Goal: Task Accomplishment & Management: Complete application form

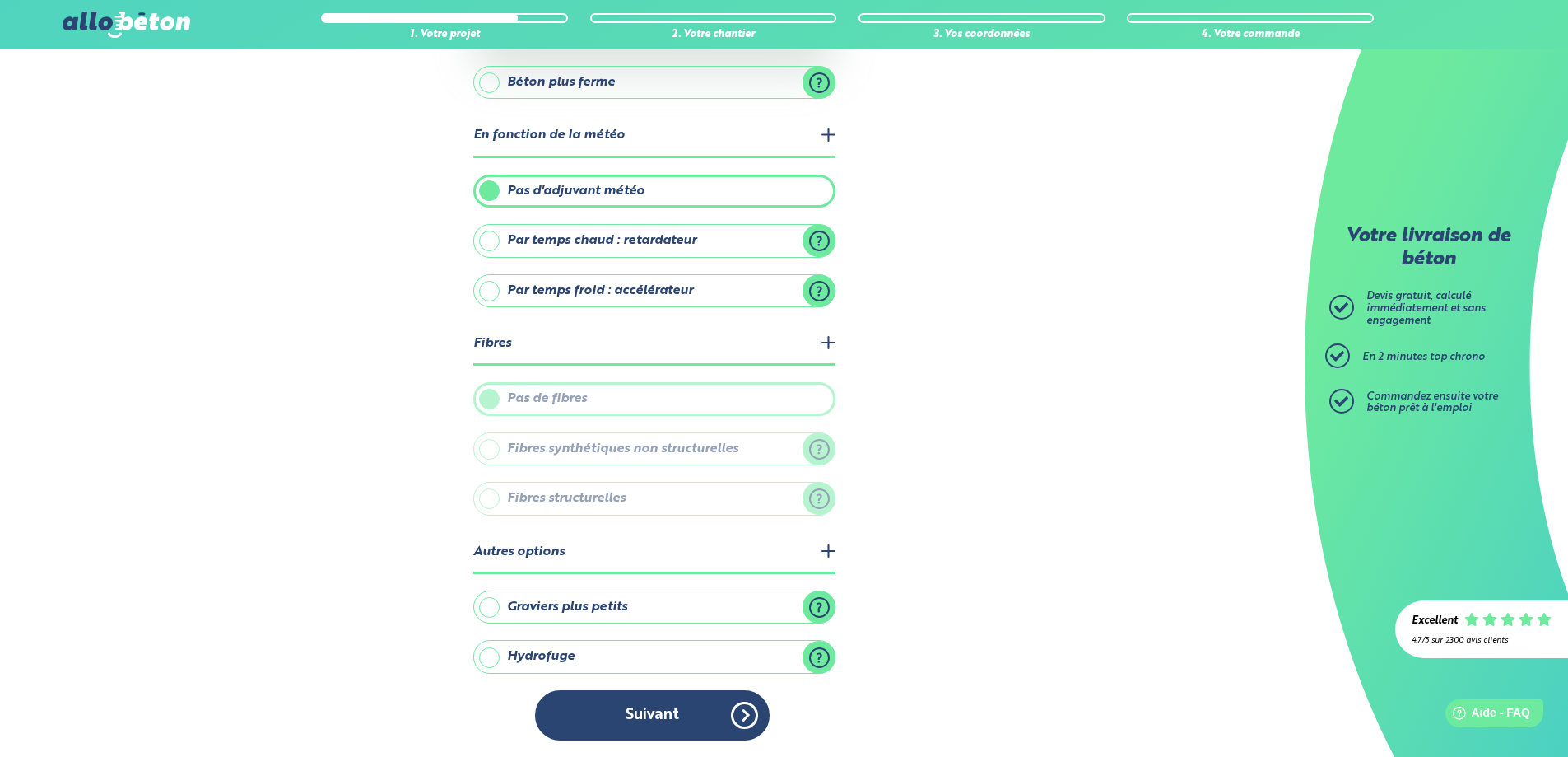
click at [700, 716] on button "Suivant" at bounding box center [652, 715] width 234 height 50
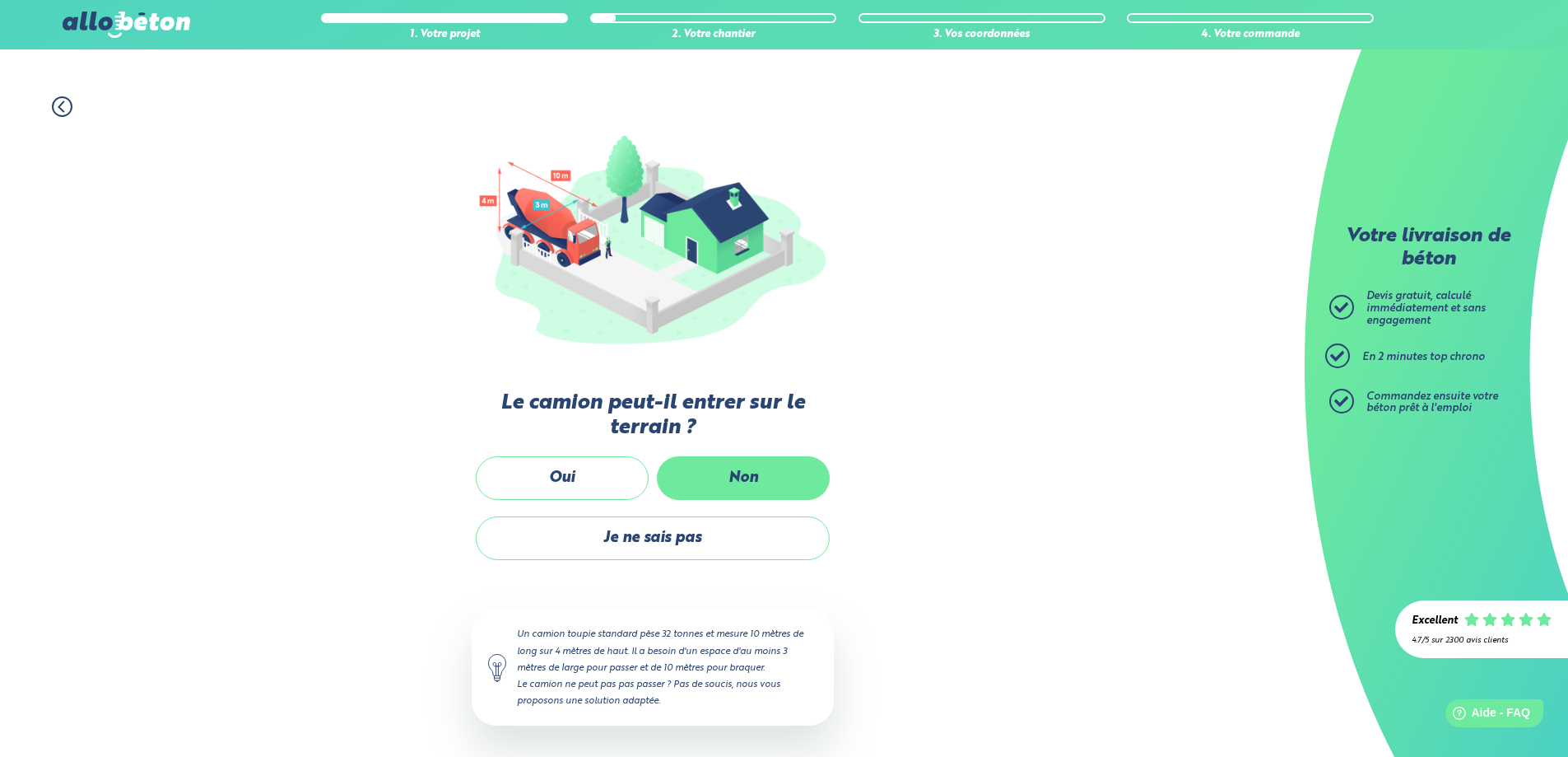
click at [681, 491] on label "Non" at bounding box center [743, 477] width 173 height 44
click at [0, 0] on input "Non" at bounding box center [0, 0] width 0 height 0
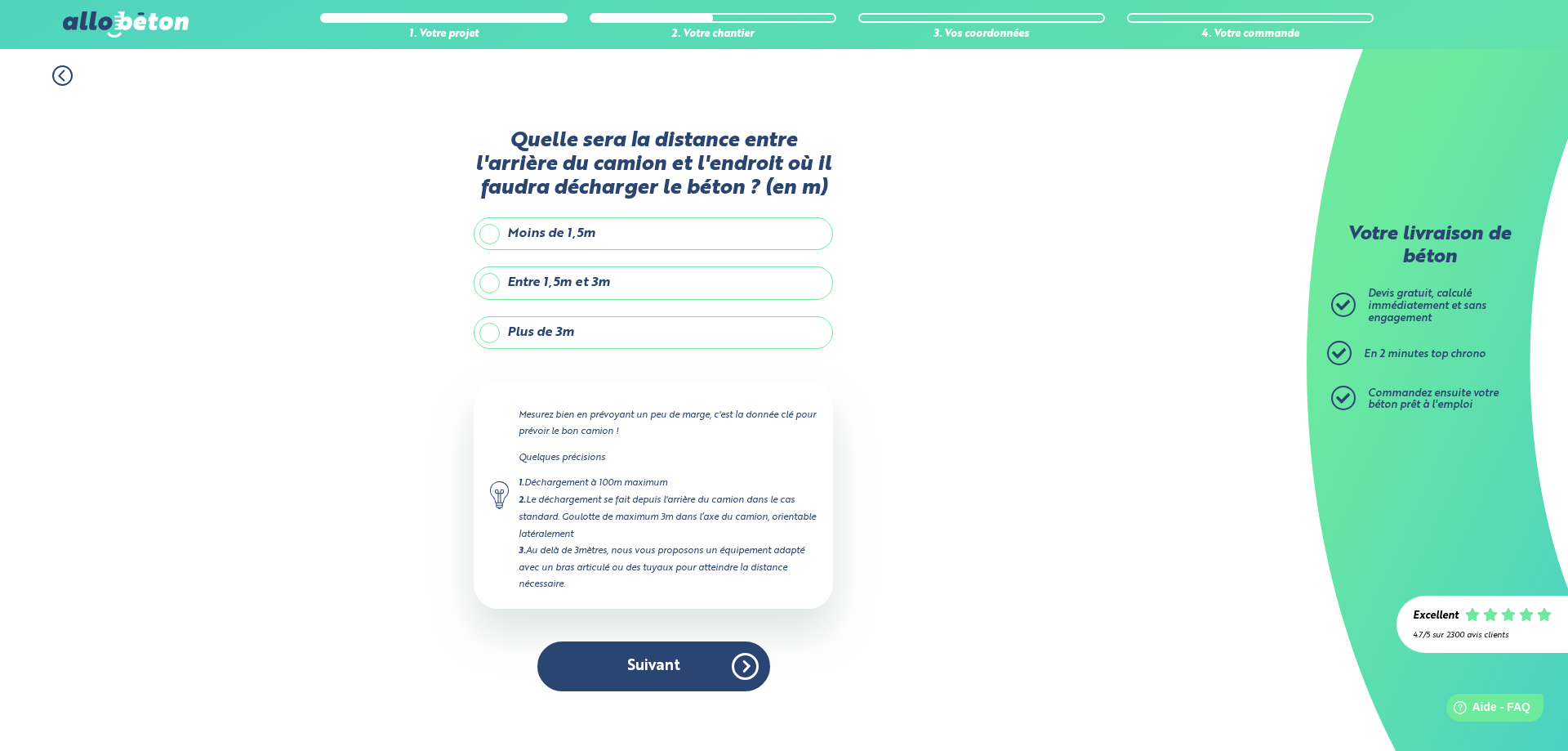
click at [623, 329] on label "Plus de 3m" at bounding box center [653, 332] width 360 height 33
click at [0, 0] on input "Plus de 3m" at bounding box center [0, 0] width 0 height 0
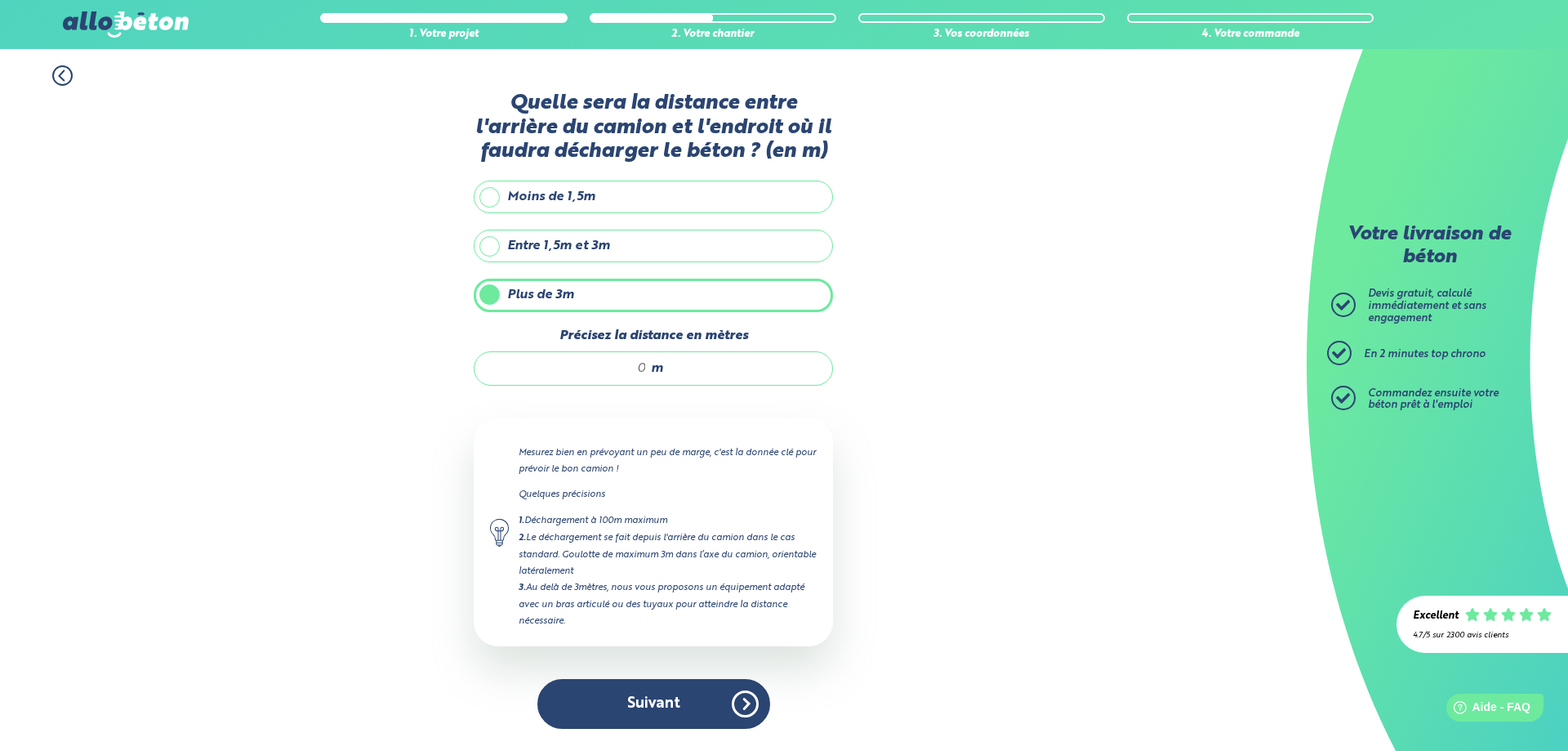
click at [526, 254] on label "Entre 1,5m et 3m" at bounding box center [653, 246] width 360 height 33
click at [0, 0] on input "Entre 1,5m et 3m" at bounding box center [0, 0] width 0 height 0
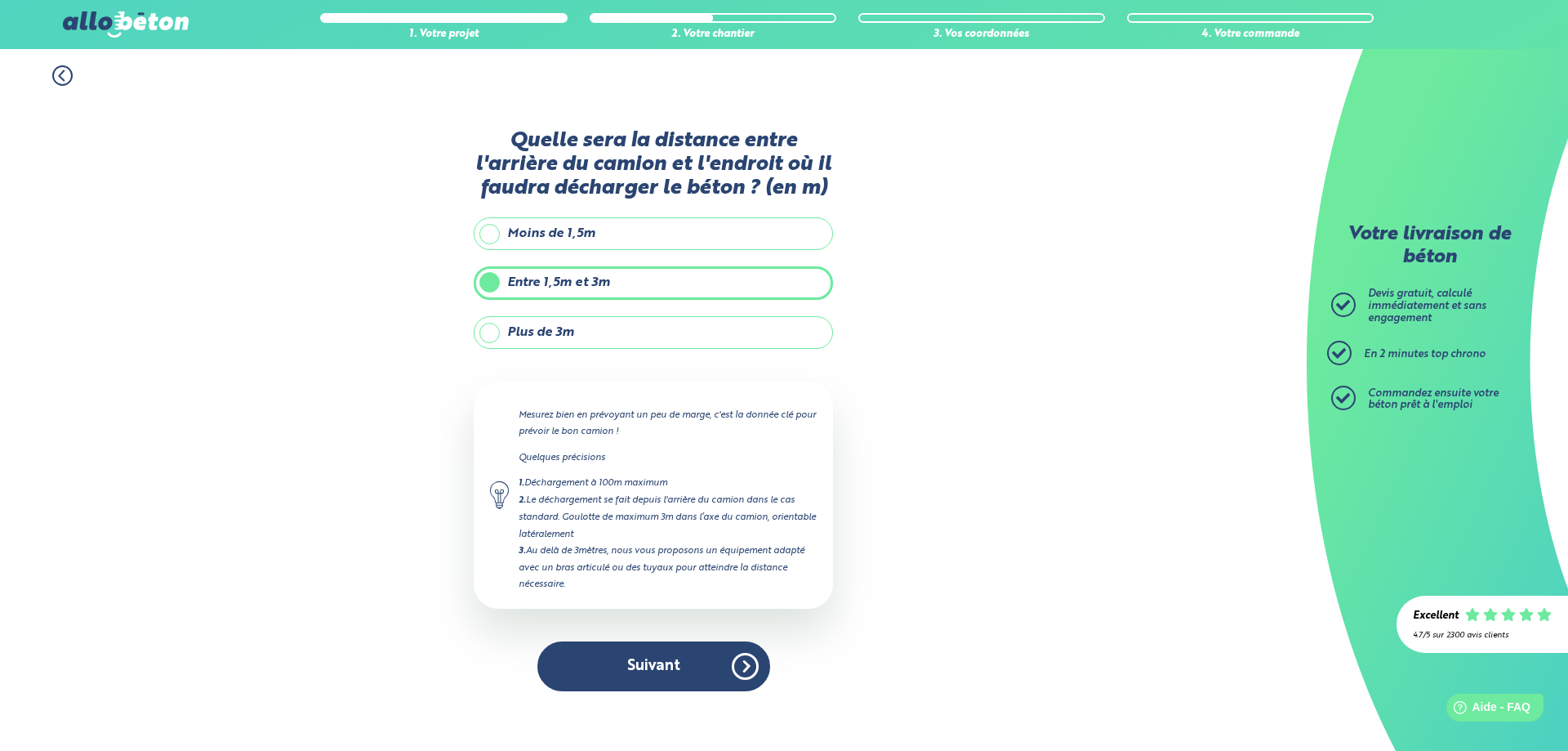
click at [568, 330] on label "Plus de 3m" at bounding box center [653, 332] width 360 height 33
click at [0, 0] on input "Plus de 3m" at bounding box center [0, 0] width 0 height 0
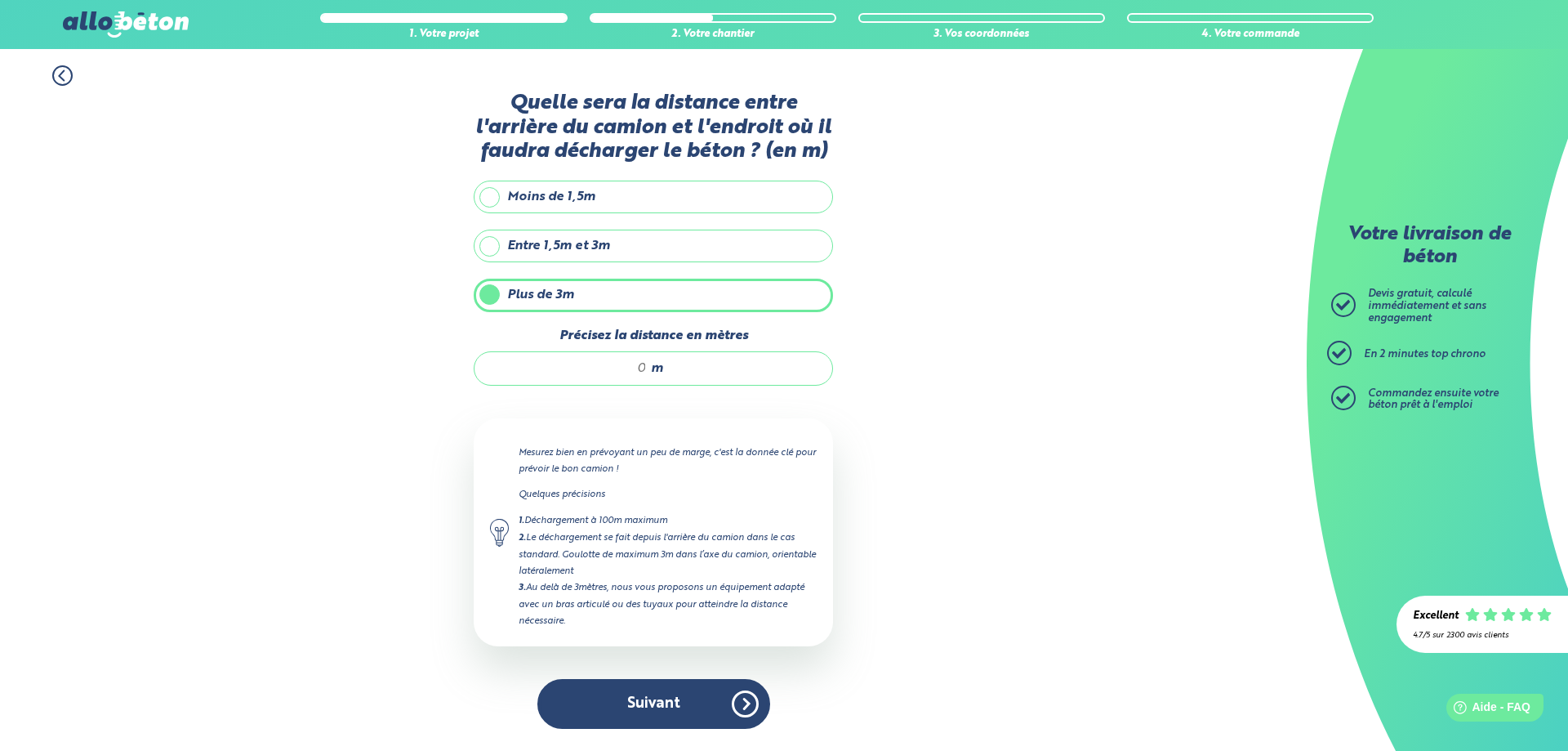
click at [557, 250] on label "Entre 1,5m et 3m" at bounding box center [653, 246] width 360 height 33
click at [0, 0] on input "Entre 1,5m et 3m" at bounding box center [0, 0] width 0 height 0
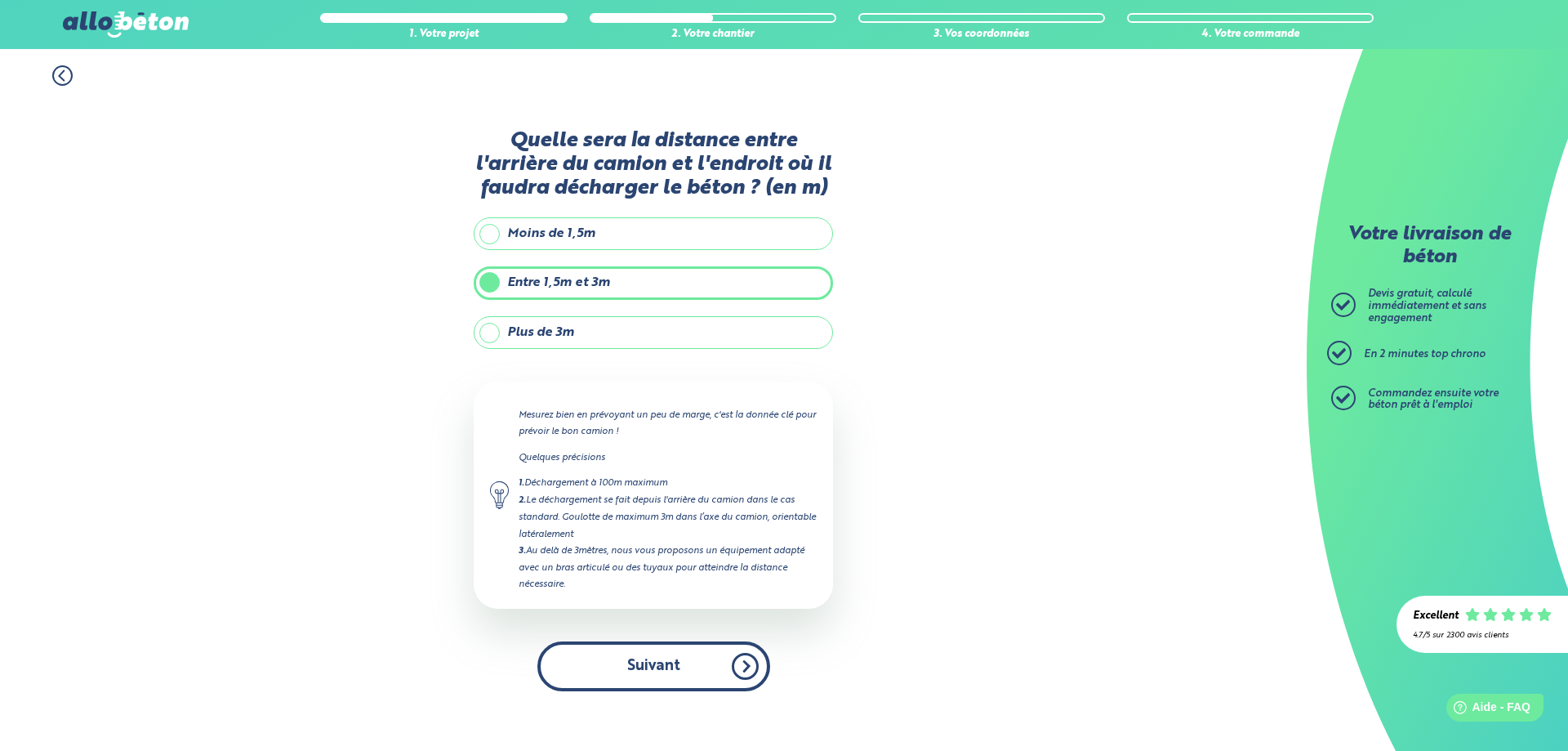
click at [625, 662] on button "Suivant" at bounding box center [653, 666] width 232 height 49
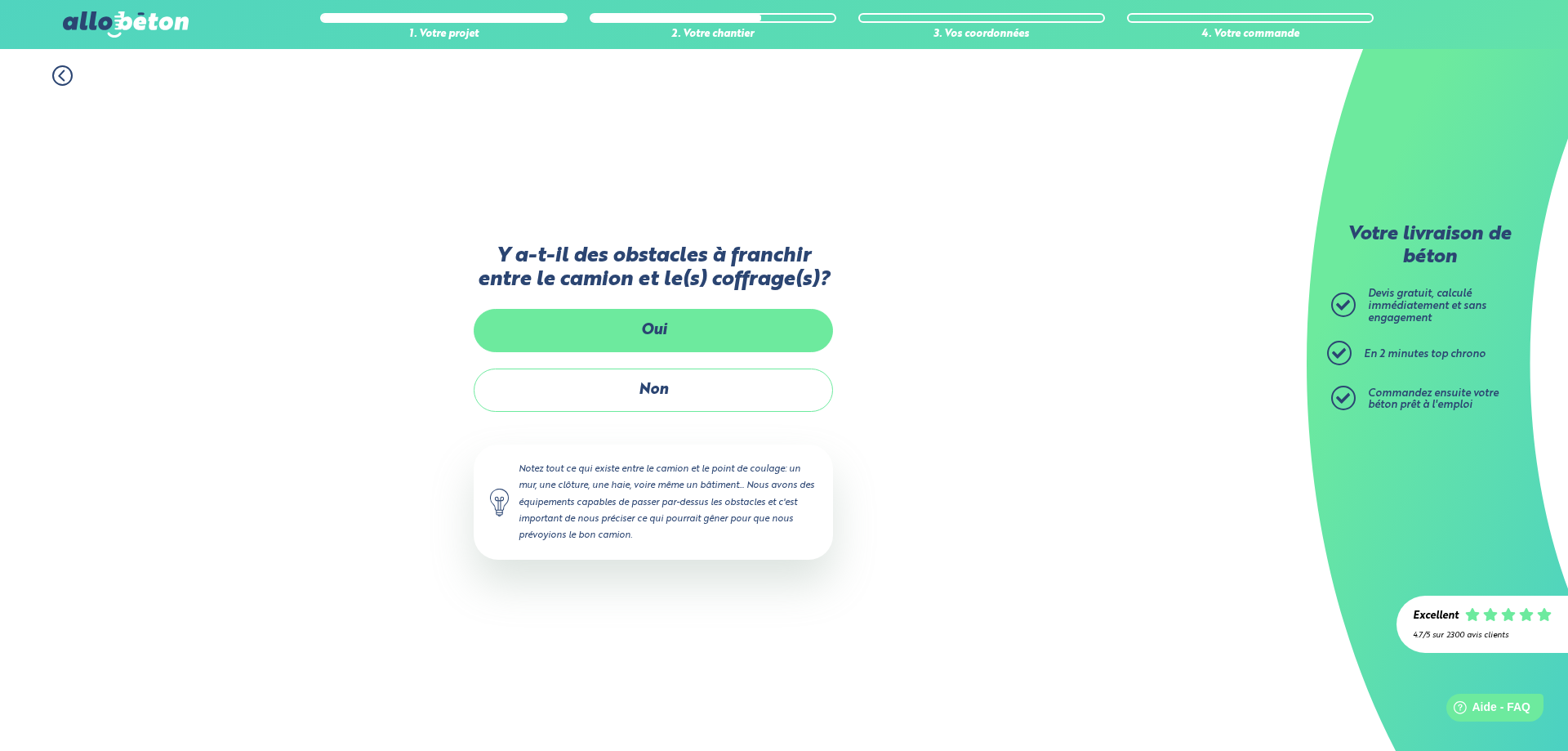
click at [658, 332] on label "Oui" at bounding box center [653, 330] width 360 height 43
click at [0, 0] on input "Oui" at bounding box center [0, 0] width 0 height 0
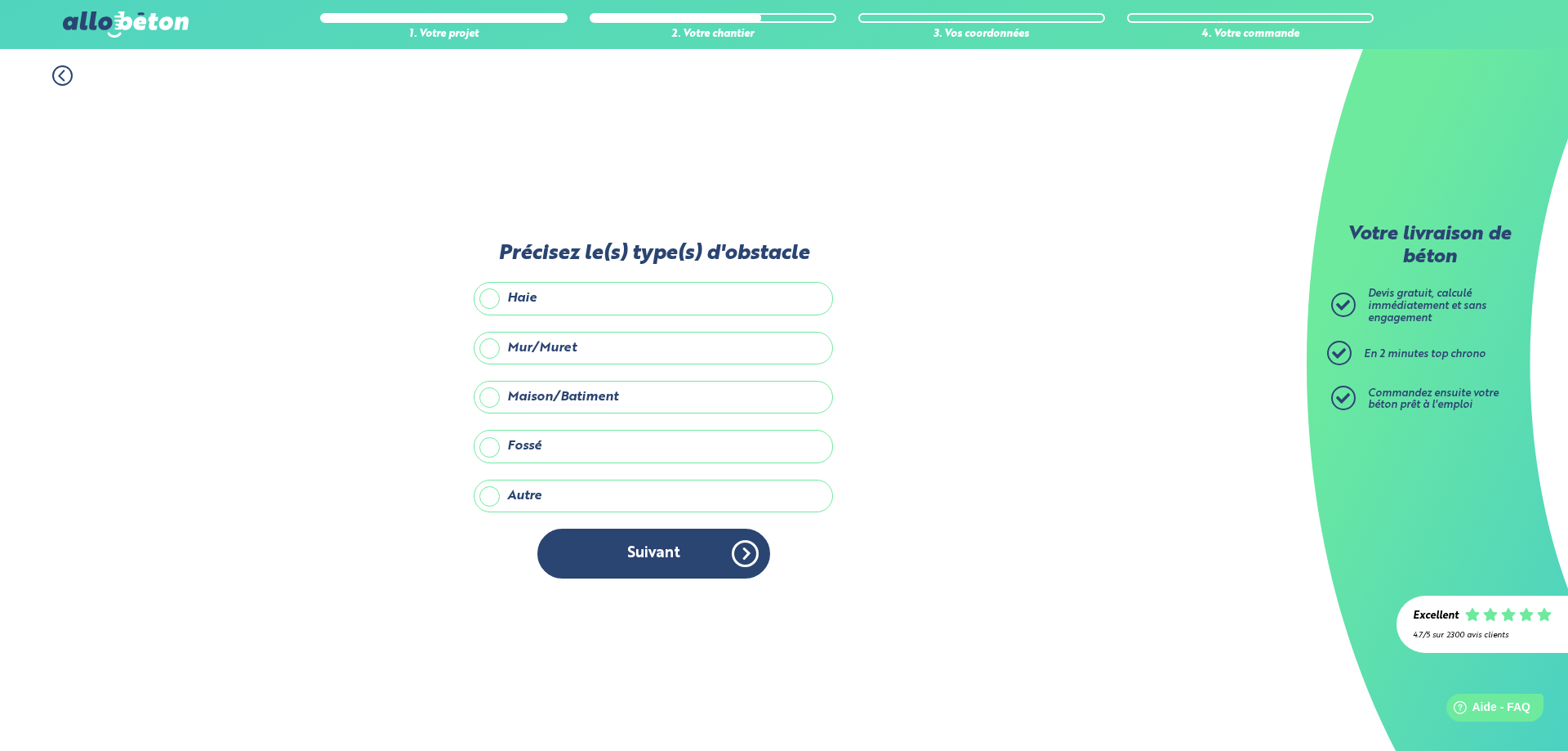
click at [557, 347] on label "Mur/Muret" at bounding box center [653, 347] width 360 height 33
click at [0, 0] on input "Mur/Muret" at bounding box center [0, 0] width 0 height 0
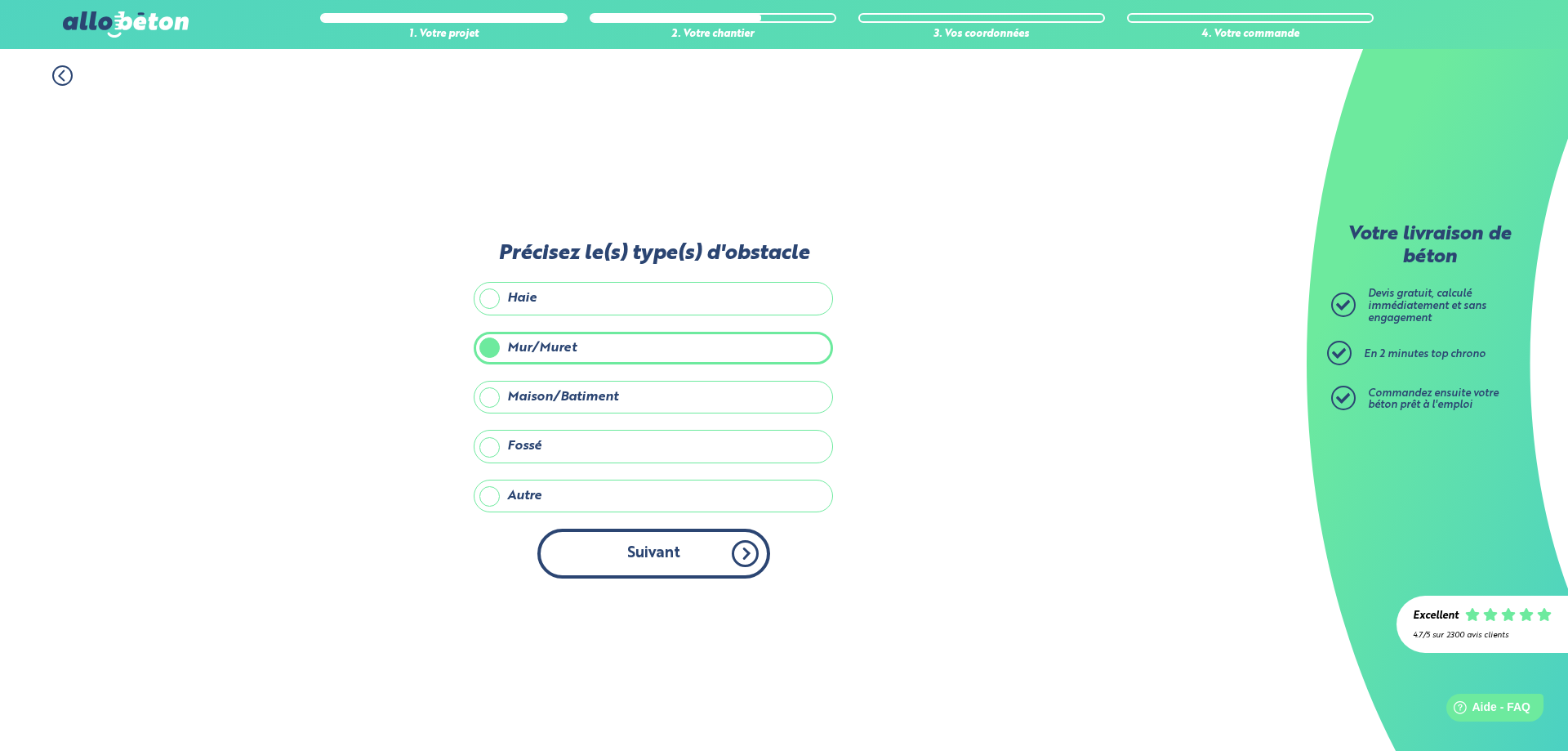
click at [597, 561] on button "Suivant" at bounding box center [653, 553] width 232 height 49
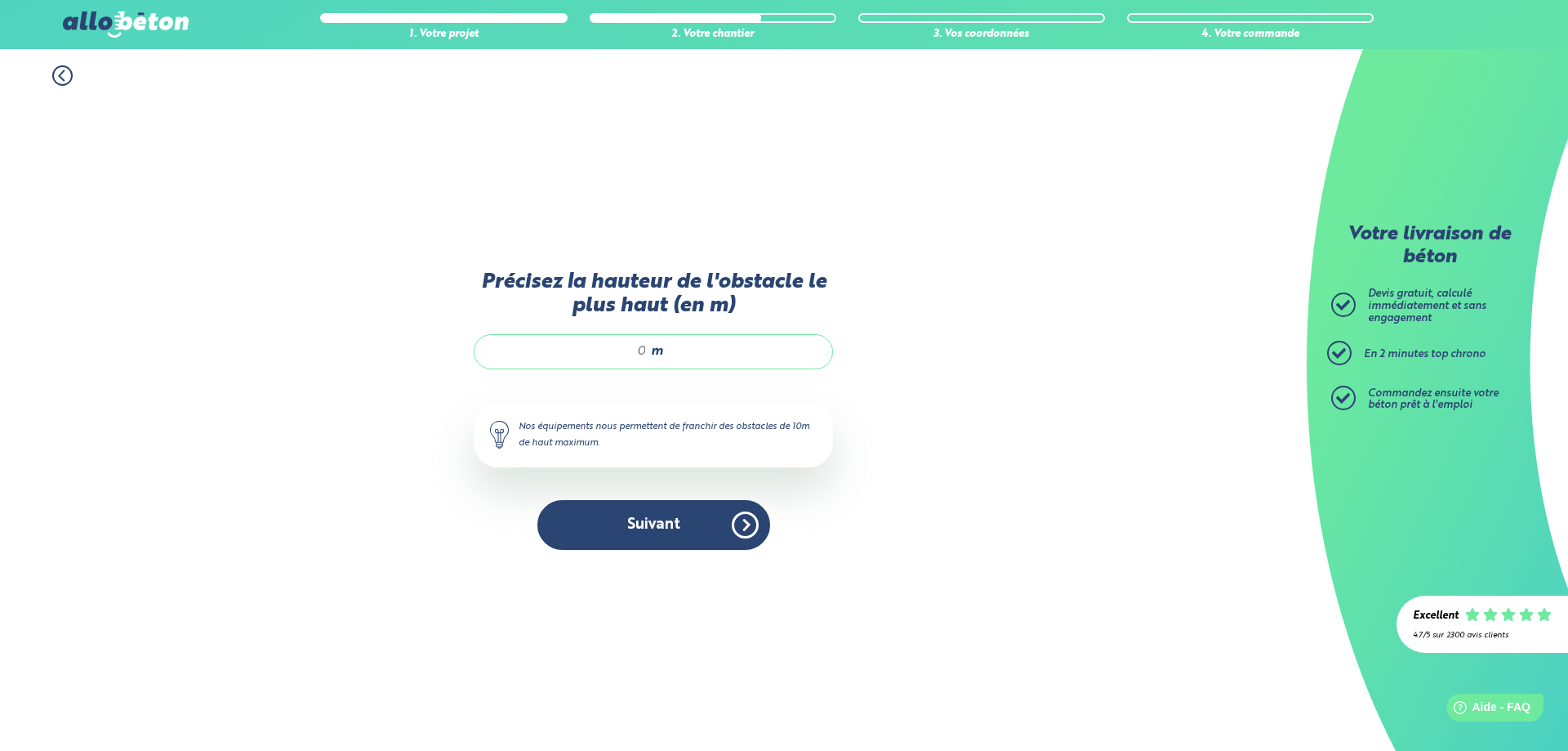
click at [70, 77] on icon at bounding box center [62, 75] width 20 height 20
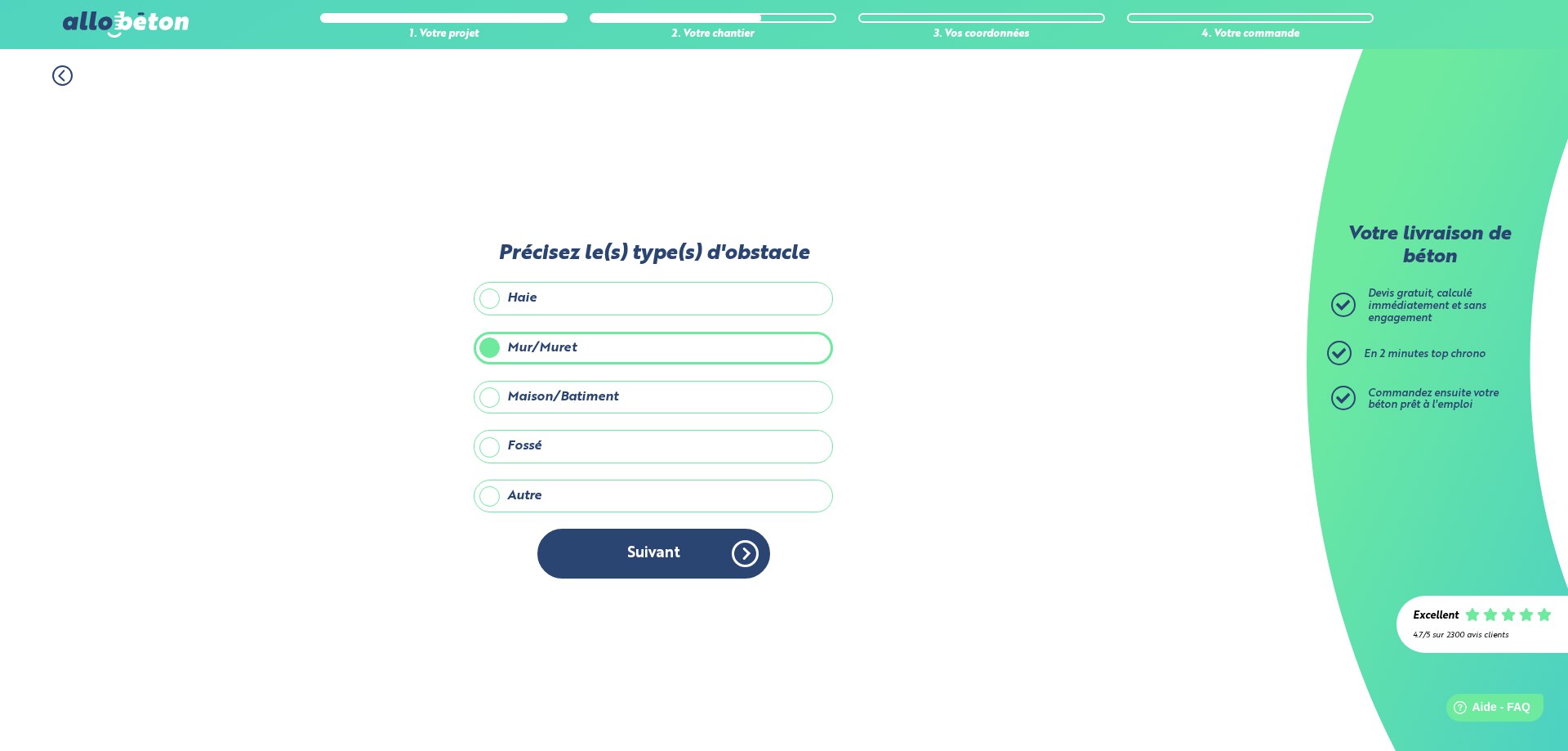
click at [70, 77] on icon at bounding box center [62, 75] width 20 height 20
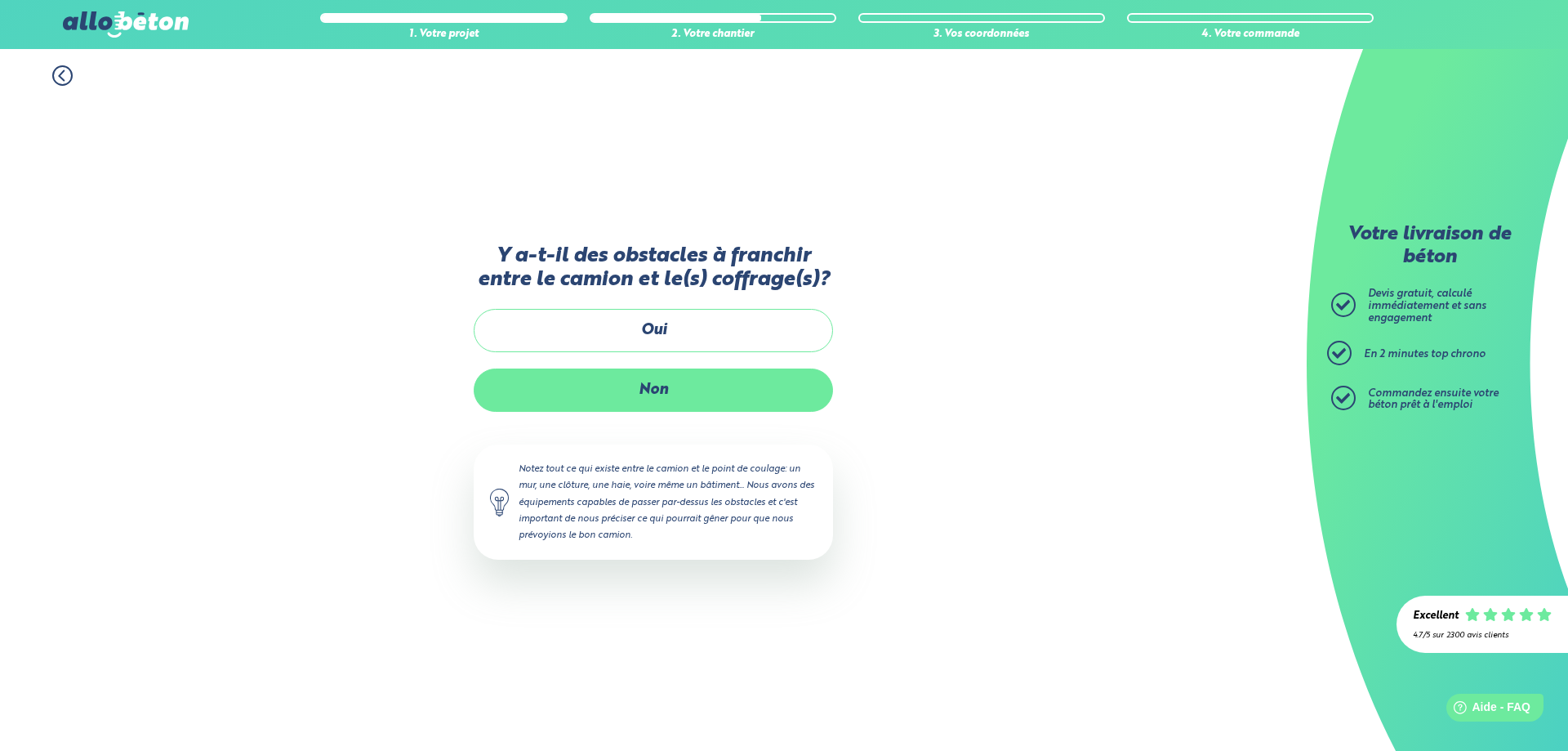
click at [718, 398] on label "Non" at bounding box center [653, 390] width 360 height 43
click at [0, 0] on input "Non" at bounding box center [0, 0] width 0 height 0
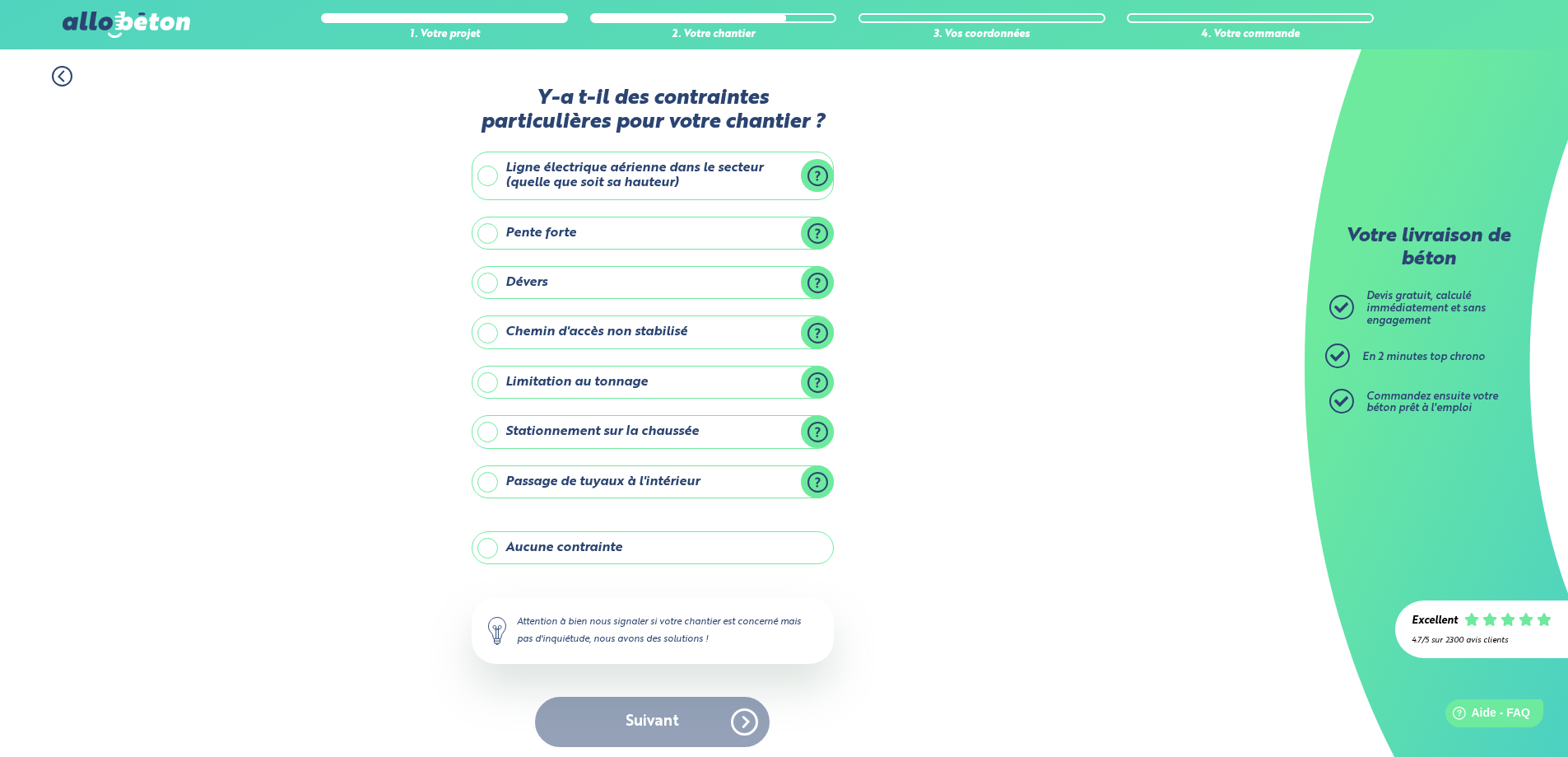
click at [616, 541] on label "Aucune contrainte" at bounding box center [653, 547] width 362 height 33
click at [0, 0] on input "Aucune contrainte" at bounding box center [0, 0] width 0 height 0
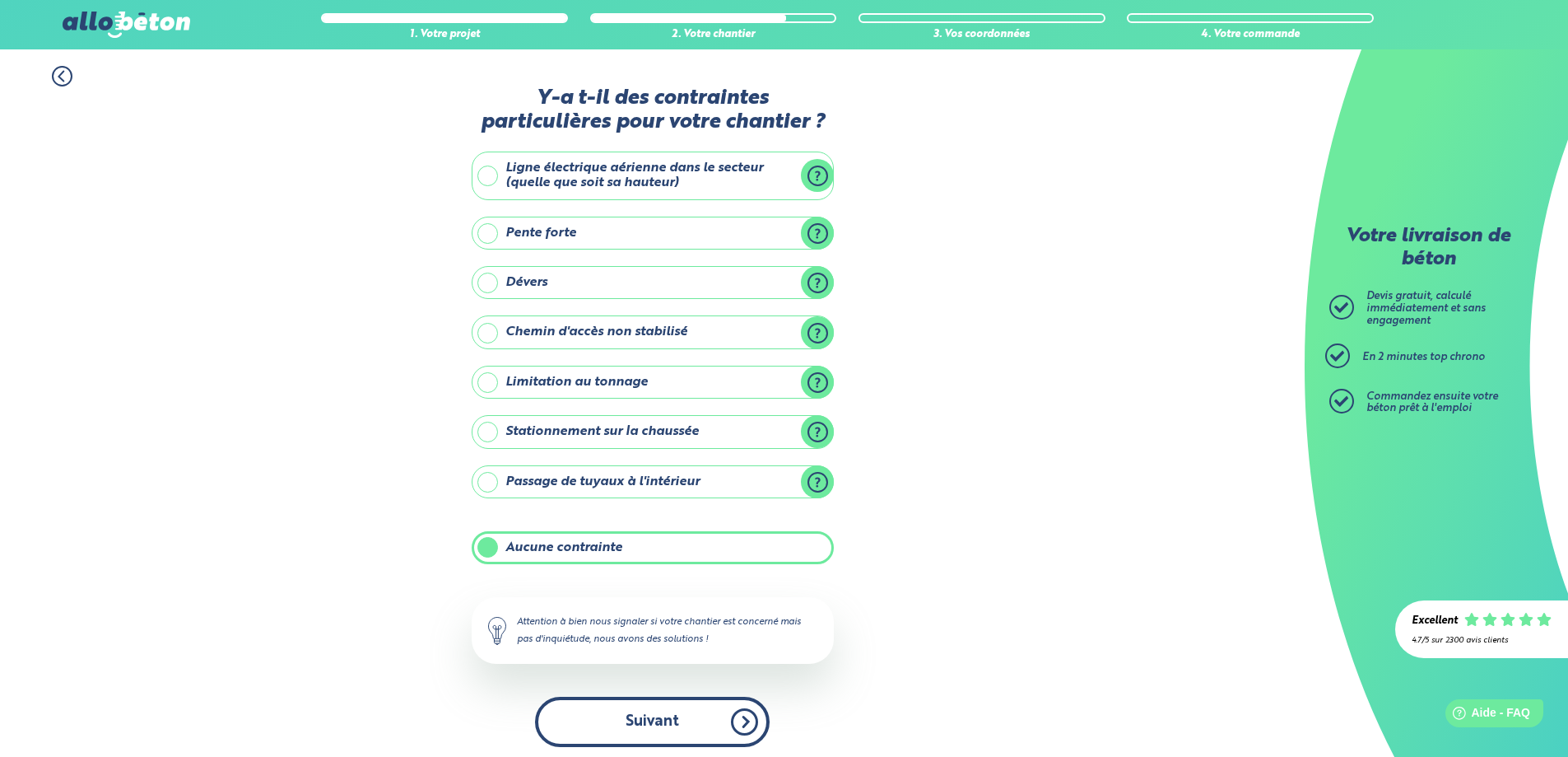
click at [642, 705] on button "Suivant" at bounding box center [652, 721] width 234 height 50
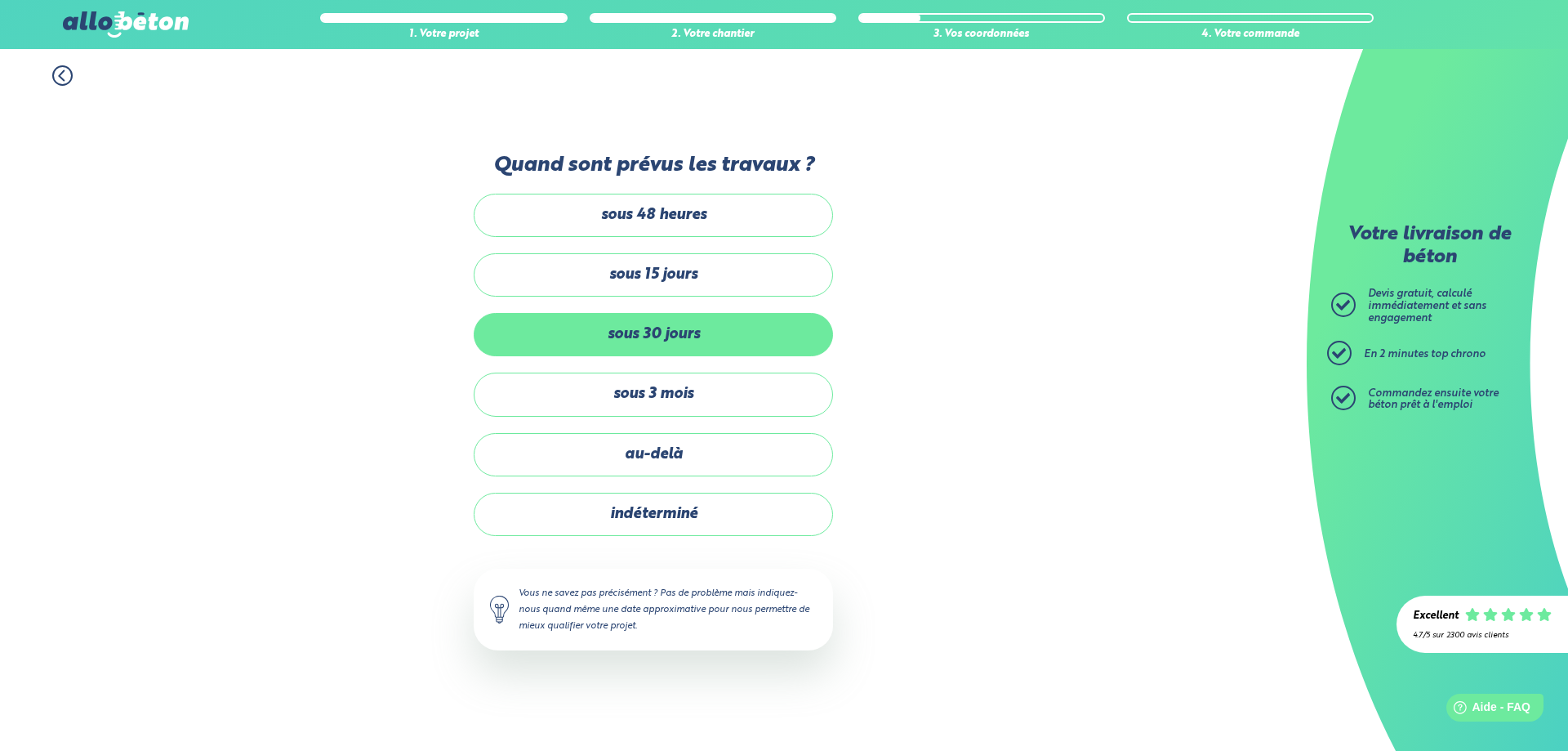
click at [664, 340] on label "sous 30 jours" at bounding box center [653, 334] width 360 height 43
click at [0, 0] on input "sous 30 jours" at bounding box center [0, 0] width 0 height 0
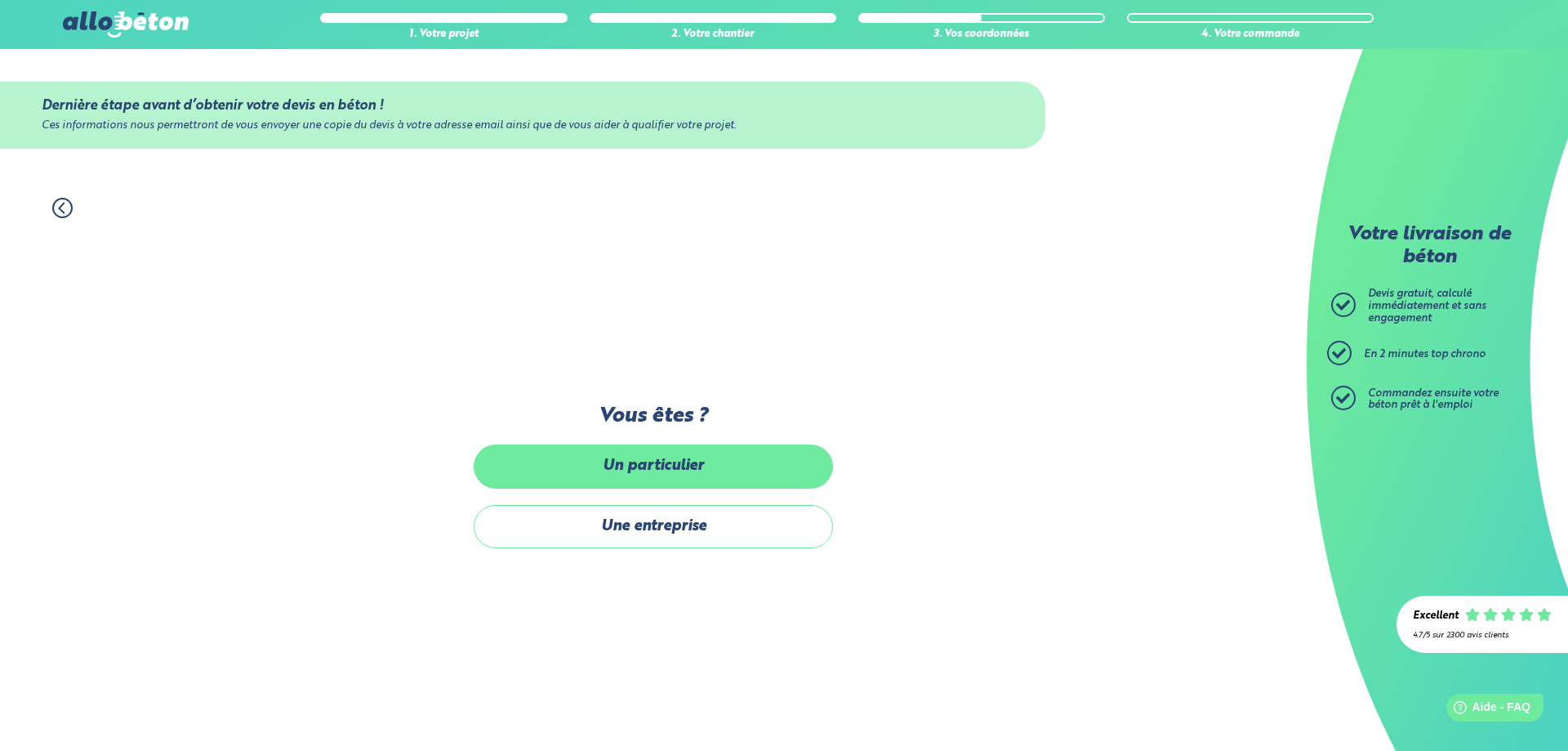
click at [654, 477] on label "Un particulier" at bounding box center [653, 466] width 360 height 43
click at [0, 0] on input "Un particulier" at bounding box center [0, 0] width 0 height 0
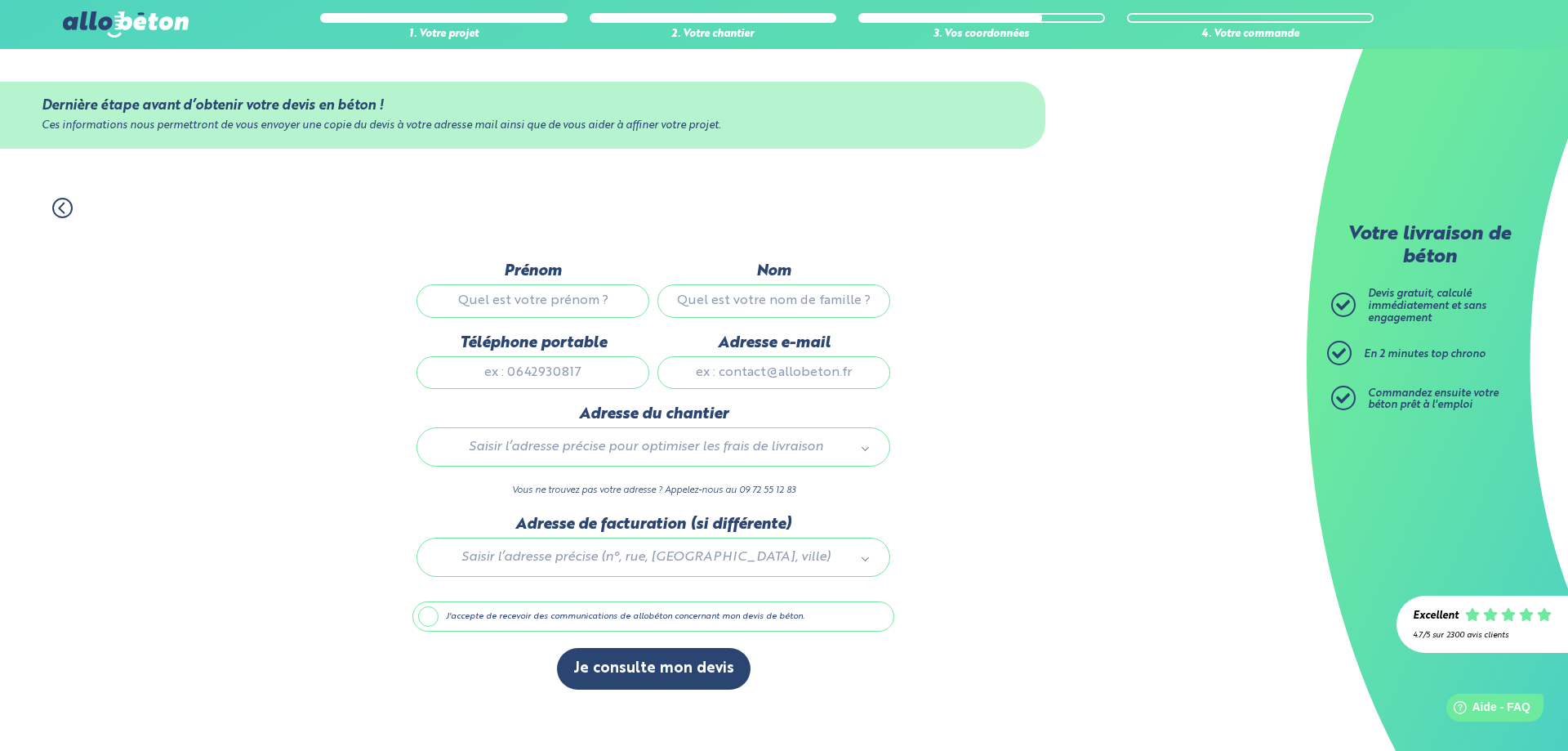
click at [583, 308] on input "Prénom" at bounding box center [532, 300] width 232 height 33
type input "queeny"
type input "[PERSON_NAME]"
type input "0602323451"
type input "[EMAIL_ADDRESS][DOMAIN_NAME]"
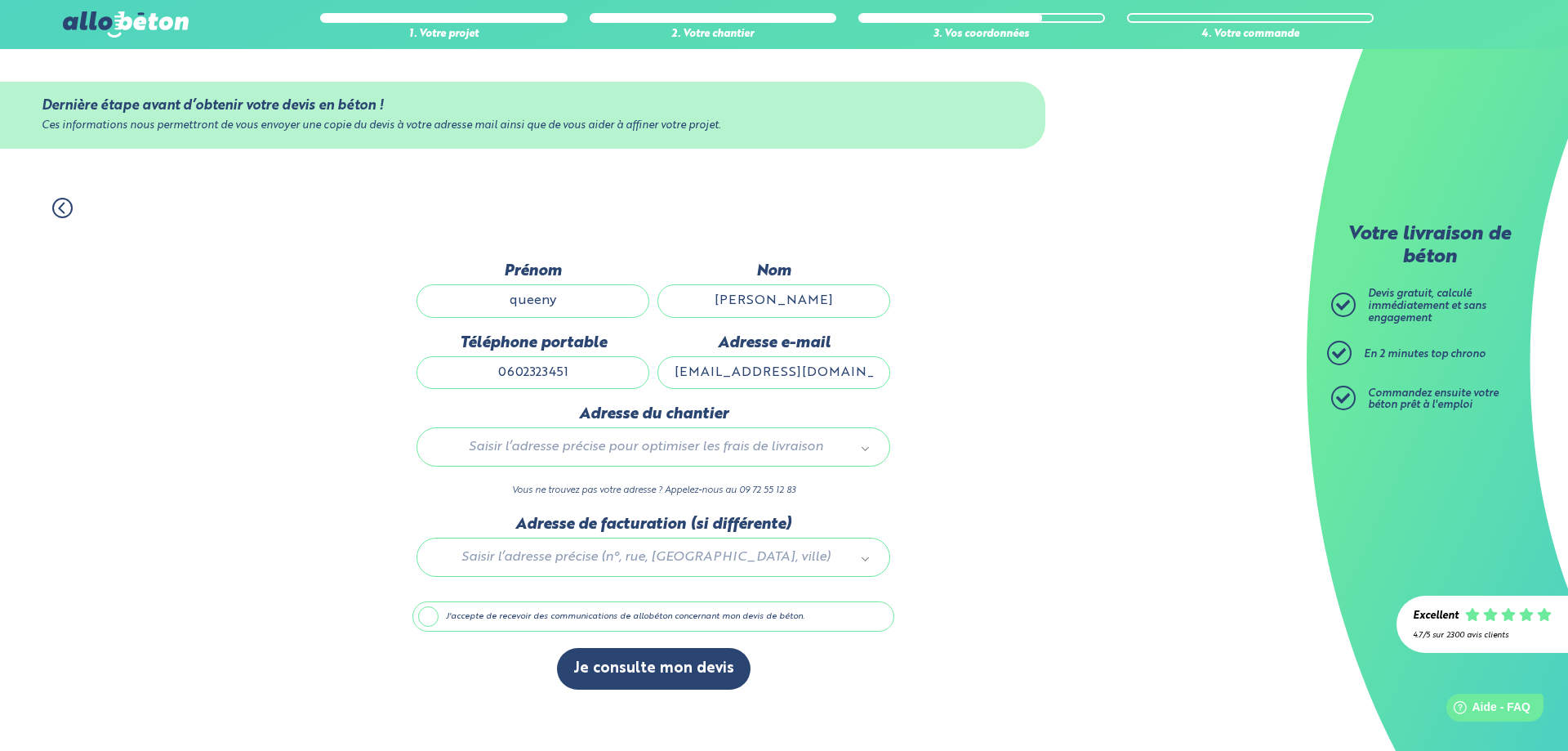
type input "[STREET_ADDRESS]"
click at [944, 458] on div "1. Votre projet 2. Votre chantier 3. Vos coordonnées 4. Votre commande Dernière…" at bounding box center [653, 466] width 1307 height 569
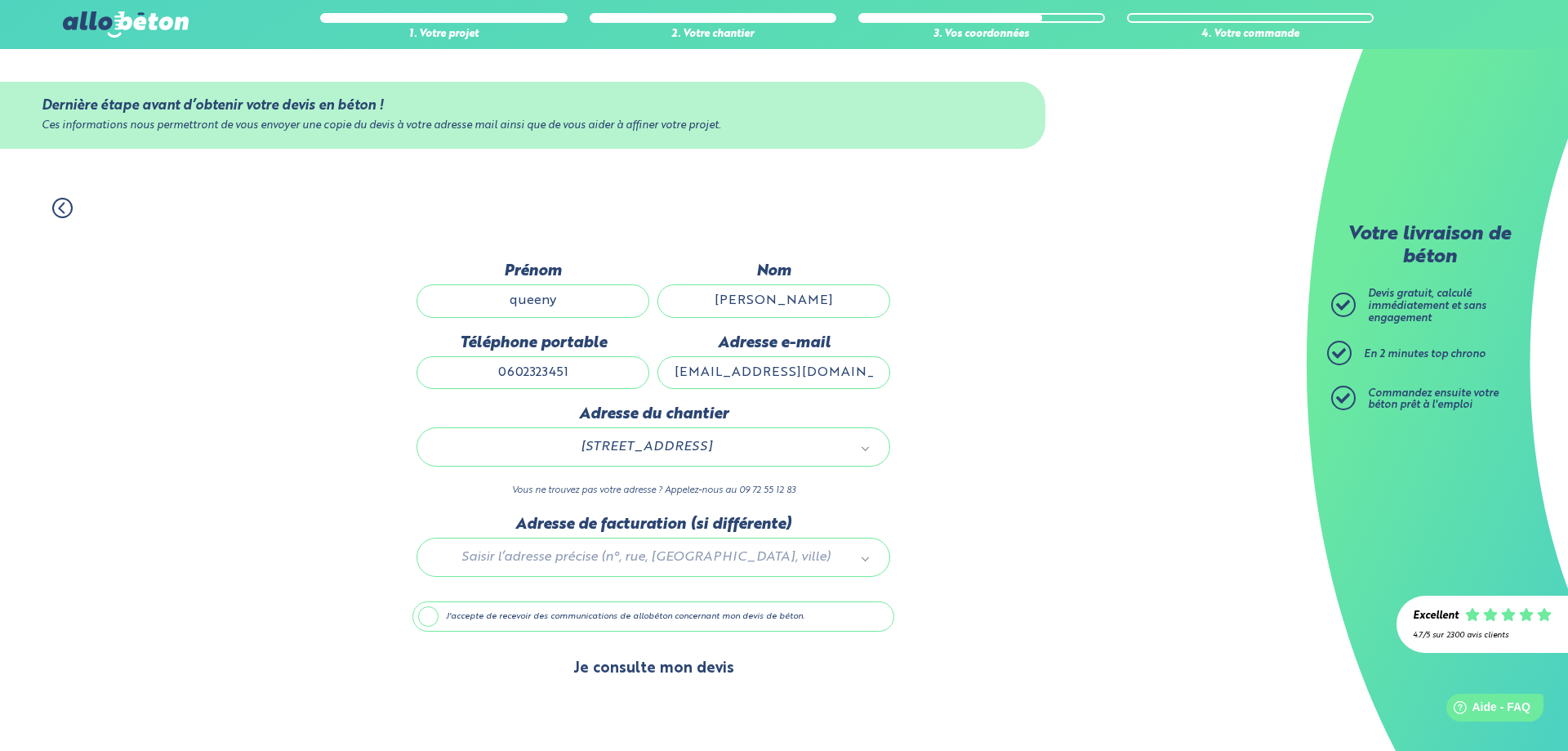
click at [654, 671] on button "Je consulte mon devis" at bounding box center [653, 668] width 193 height 42
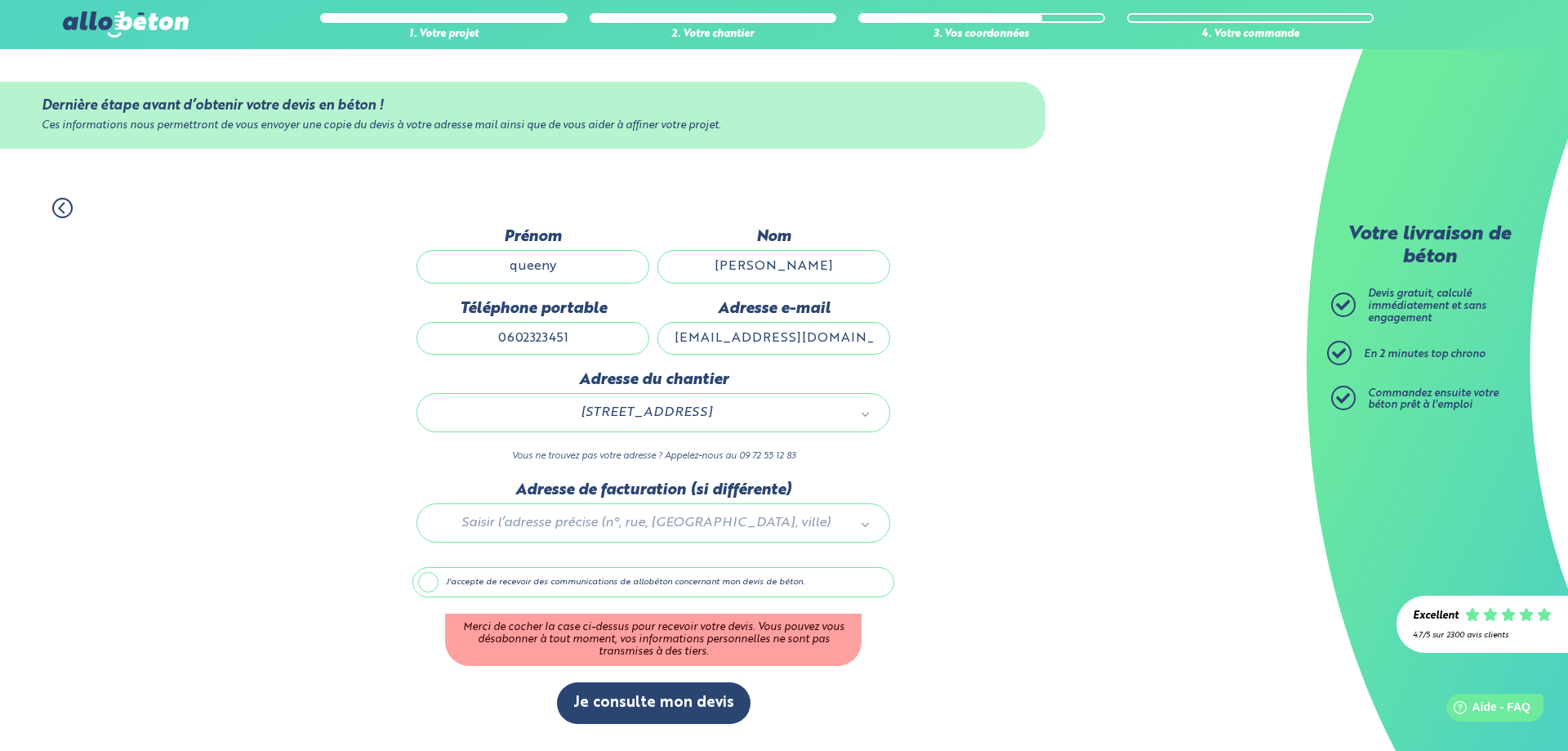
click at [608, 518] on div at bounding box center [653, 520] width 481 height 78
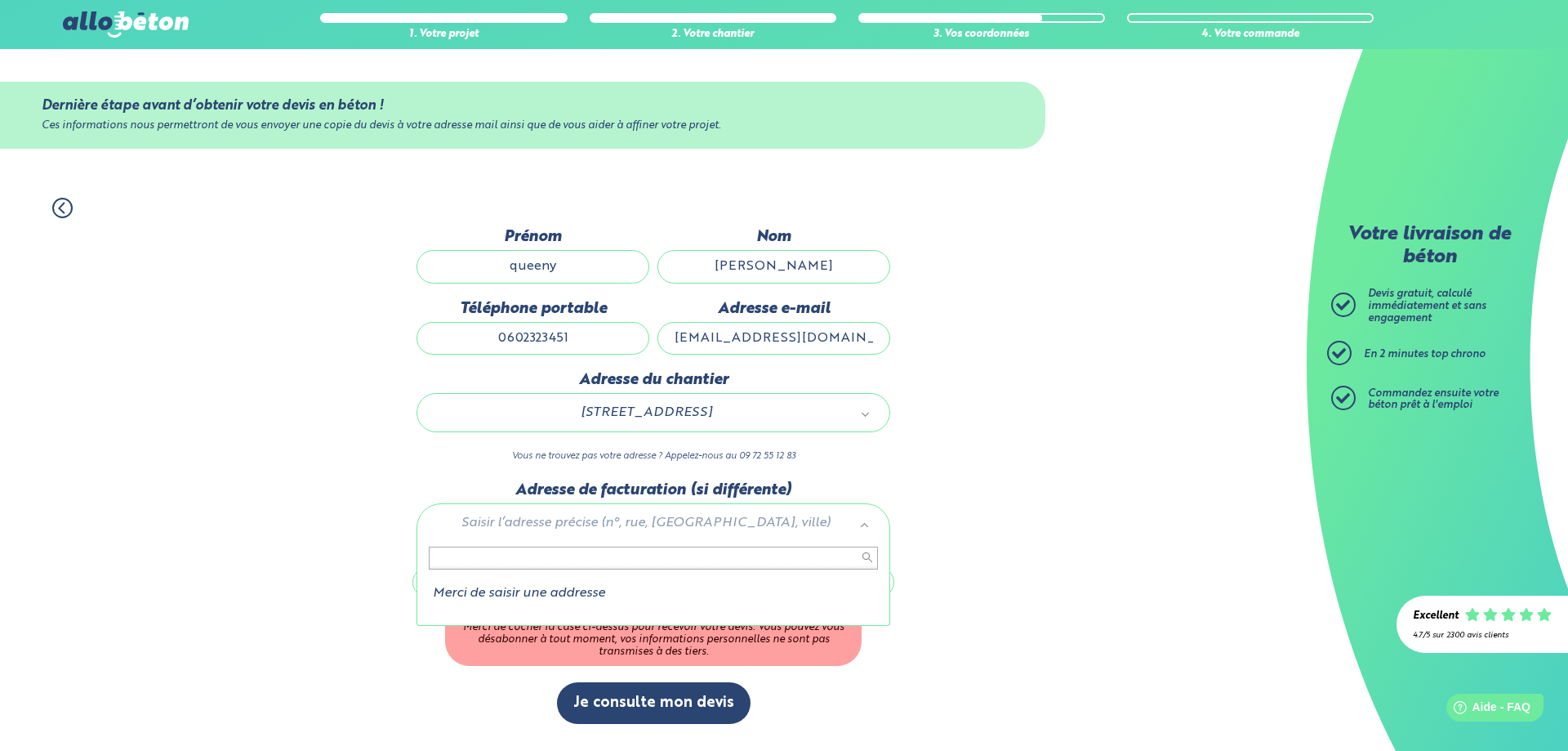
click at [567, 593] on li "Merci de saisir une addresse" at bounding box center [653, 593] width 449 height 15
type input "4"
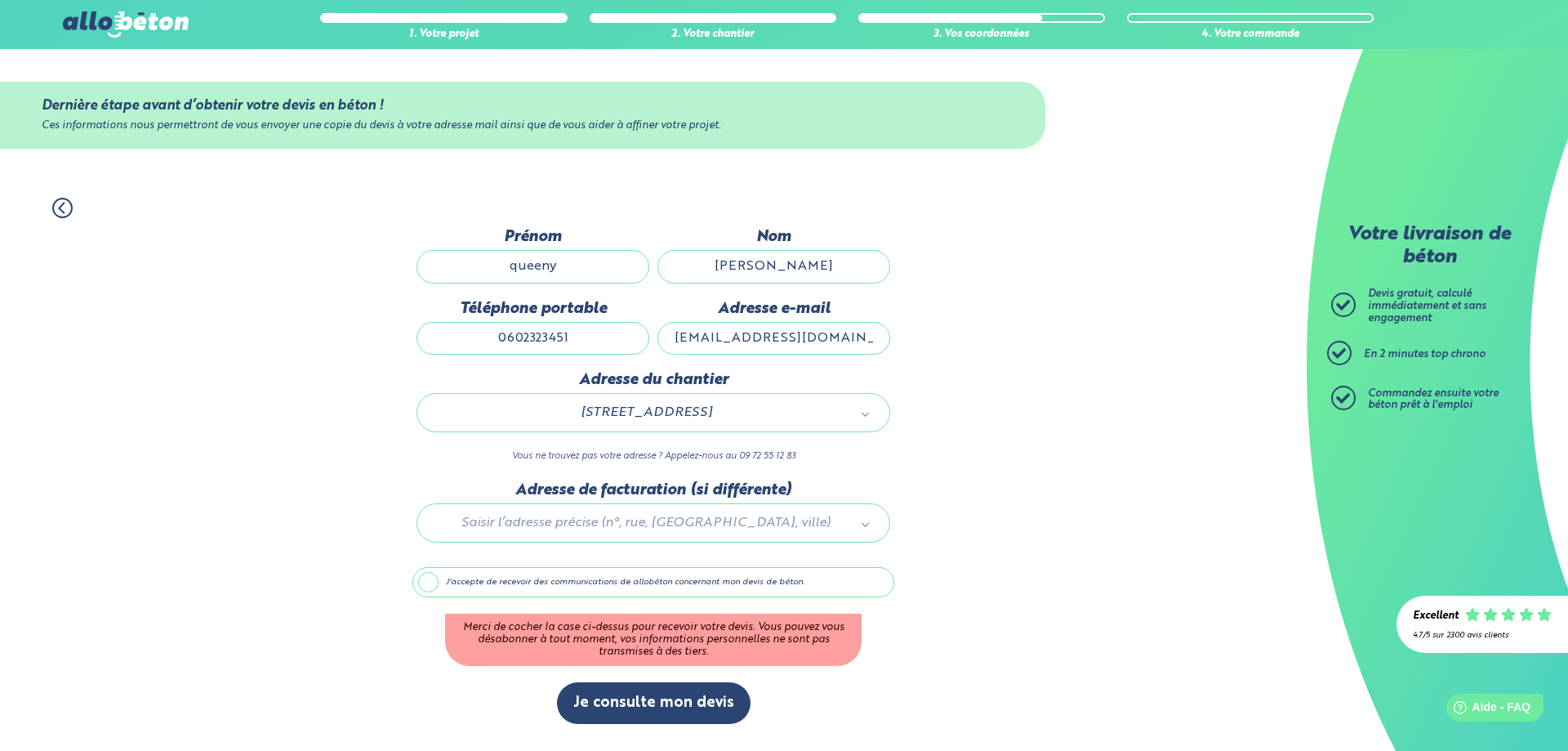
click at [506, 565] on div "Dernière étape avant d’obtenir votre devis en béton ! Ces informations nous per…" at bounding box center [653, 484] width 481 height 512
click at [498, 576] on label "J'accepte de recevoir des communications de allobéton concernant mon devis de b…" at bounding box center [653, 582] width 481 height 31
click at [0, 0] on input "J'accepte de recevoir des communications de allobéton concernant mon devis de b…" at bounding box center [0, 0] width 0 height 0
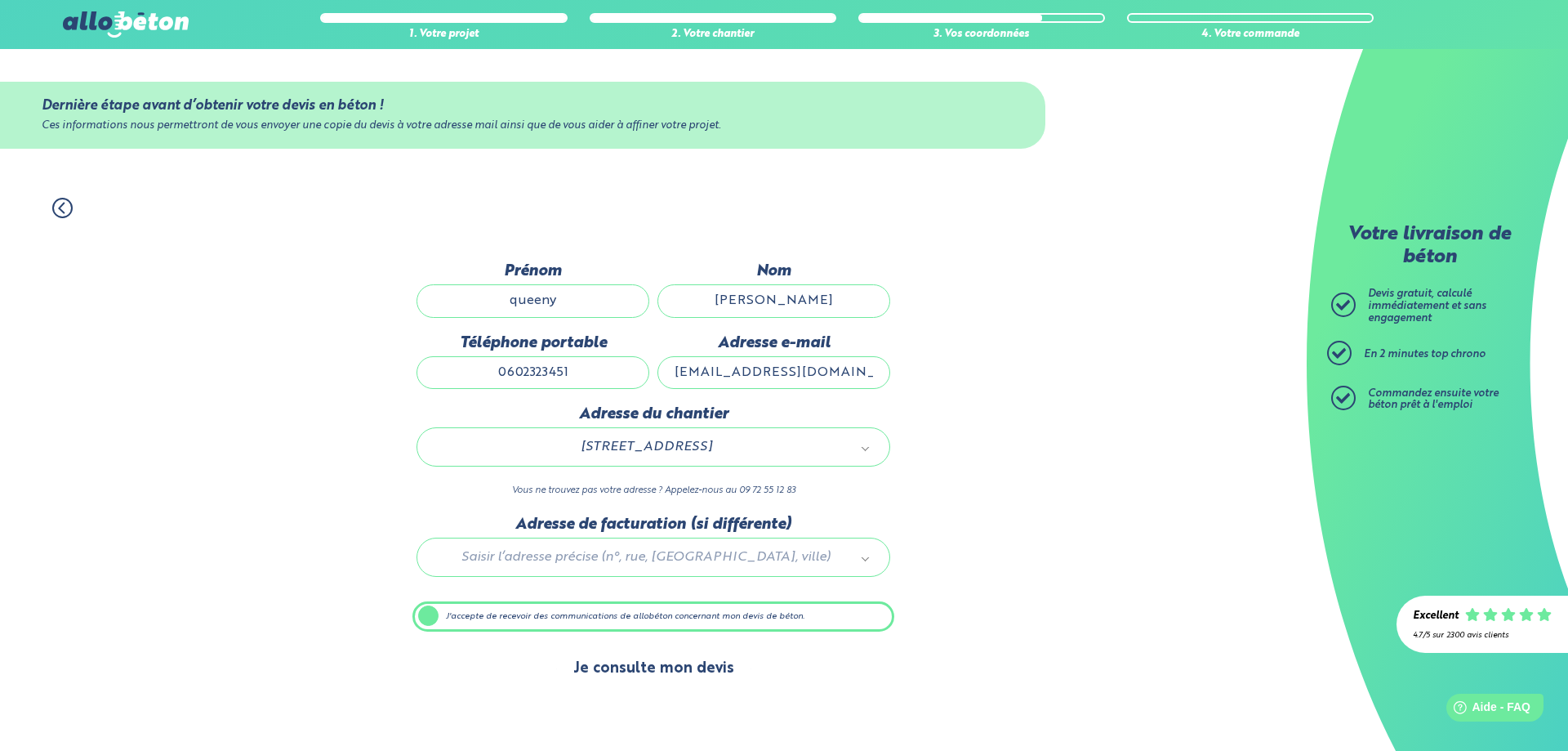
click at [609, 668] on button "Je consulte mon devis" at bounding box center [653, 668] width 193 height 42
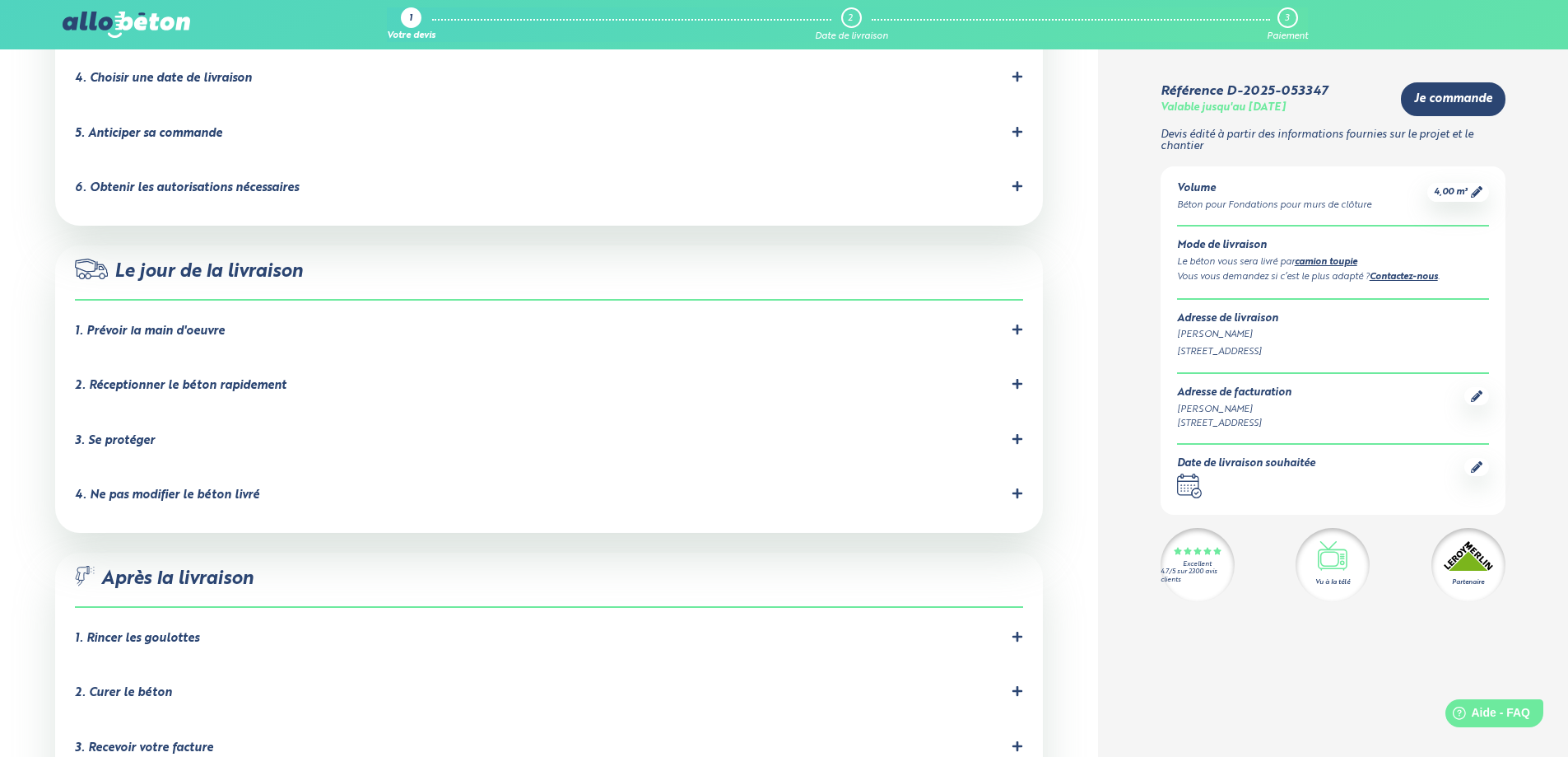
scroll to position [1482, 0]
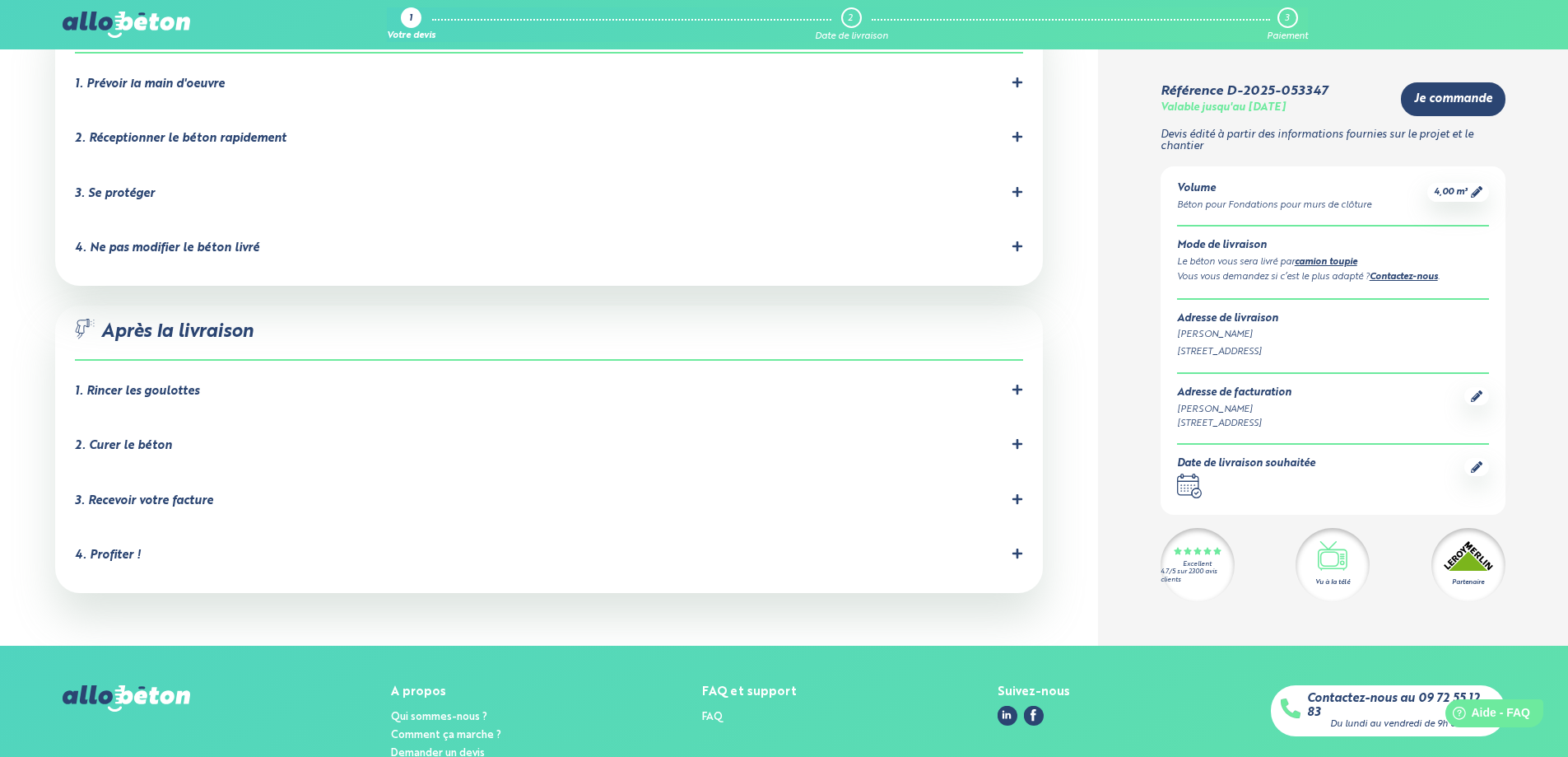
click at [270, 384] on div "1. Rincer les goulottes Le chauffeur devra rincer les goulottes obligatoirement…" at bounding box center [548, 395] width 948 height 22
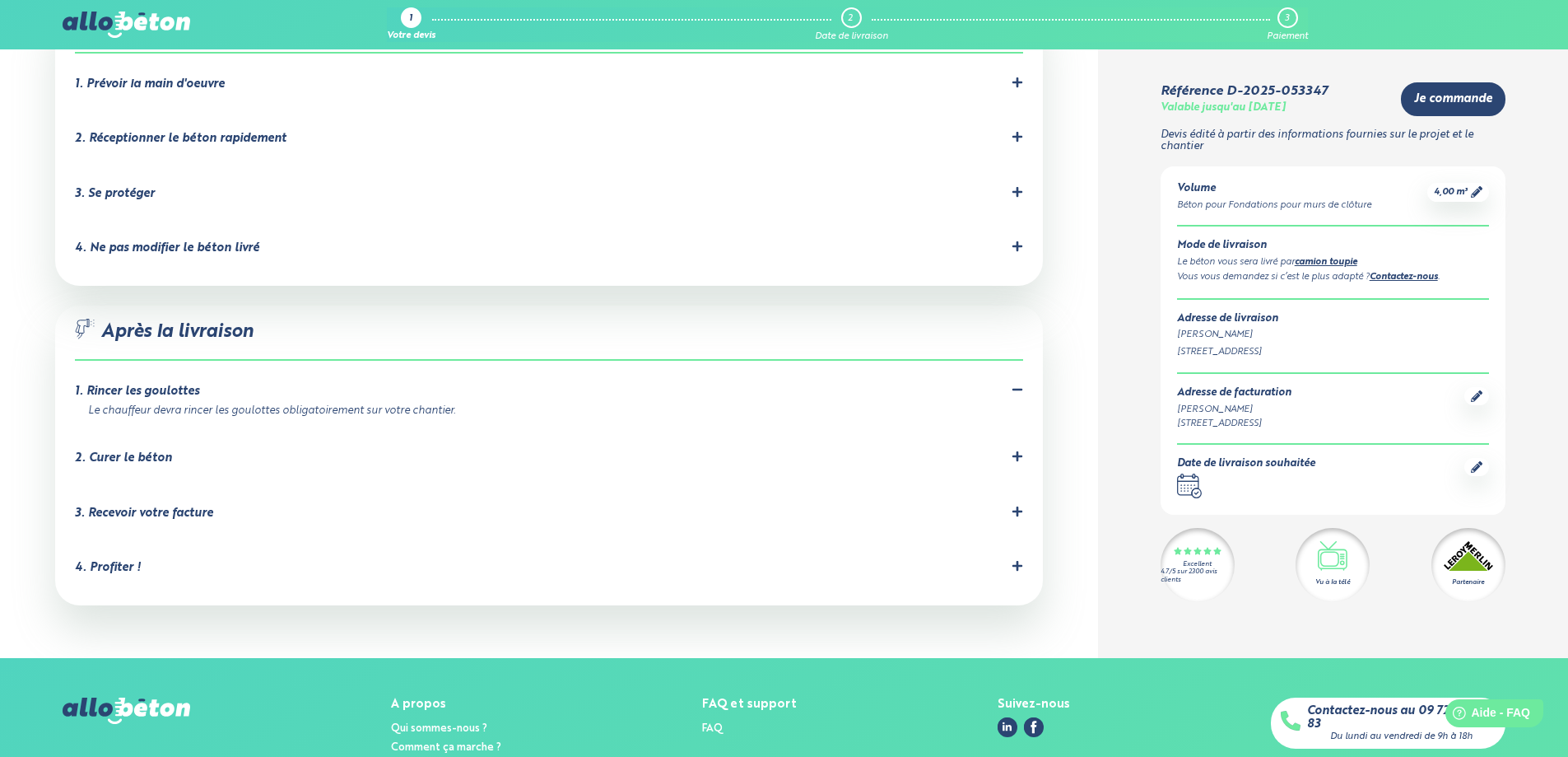
click at [260, 451] on div "2. Curer le béton C'est important pour éviter les fissures dues à un séchage tr…" at bounding box center [548, 461] width 948 height 22
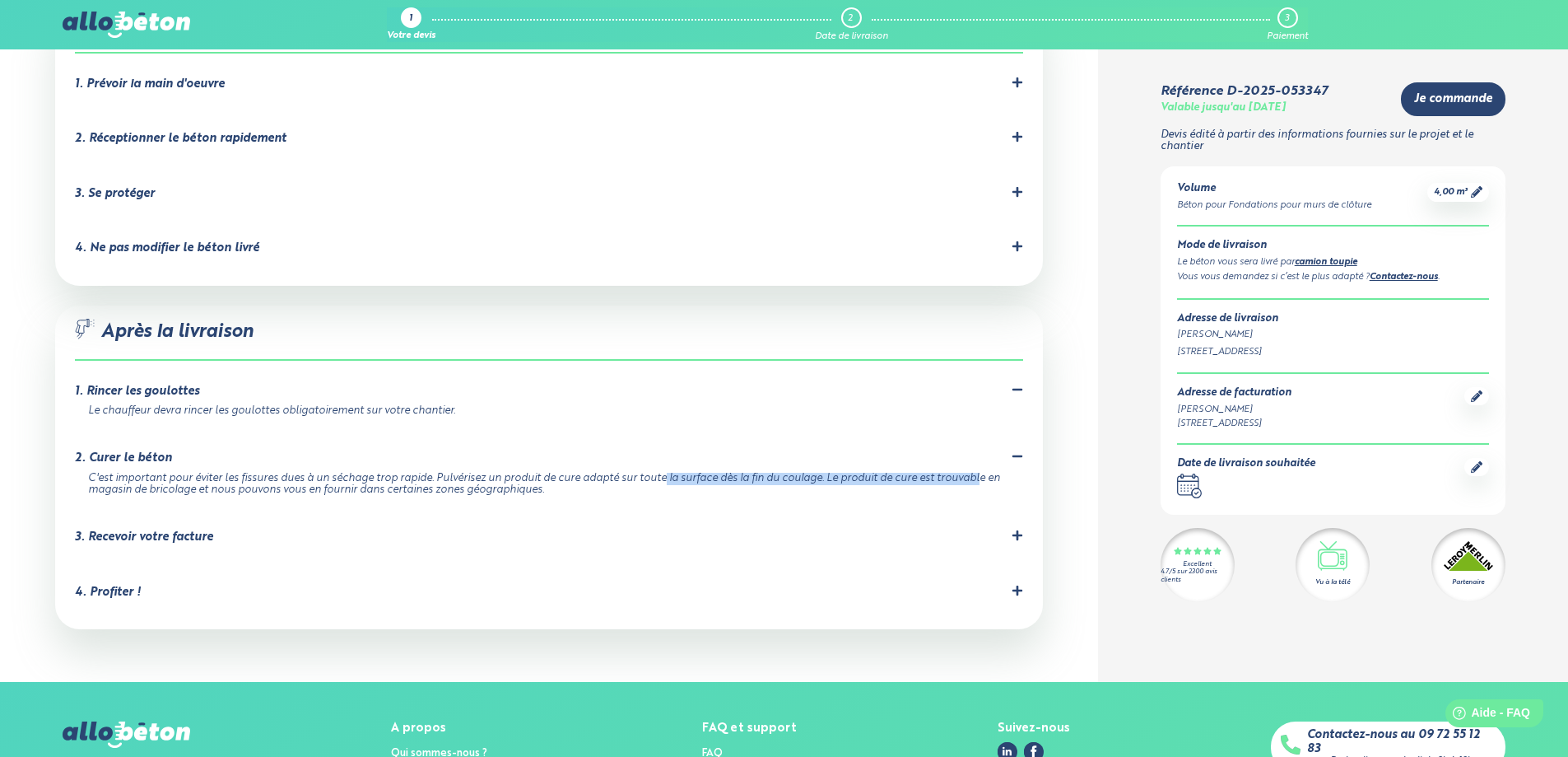
drag, startPoint x: 507, startPoint y: 420, endPoint x: 833, endPoint y: 421, distance: 326.0
click at [833, 473] on div "C'est important pour éviter les fissures dues à un séchage trop rapide. Pulvéri…" at bounding box center [546, 484] width 915 height 24
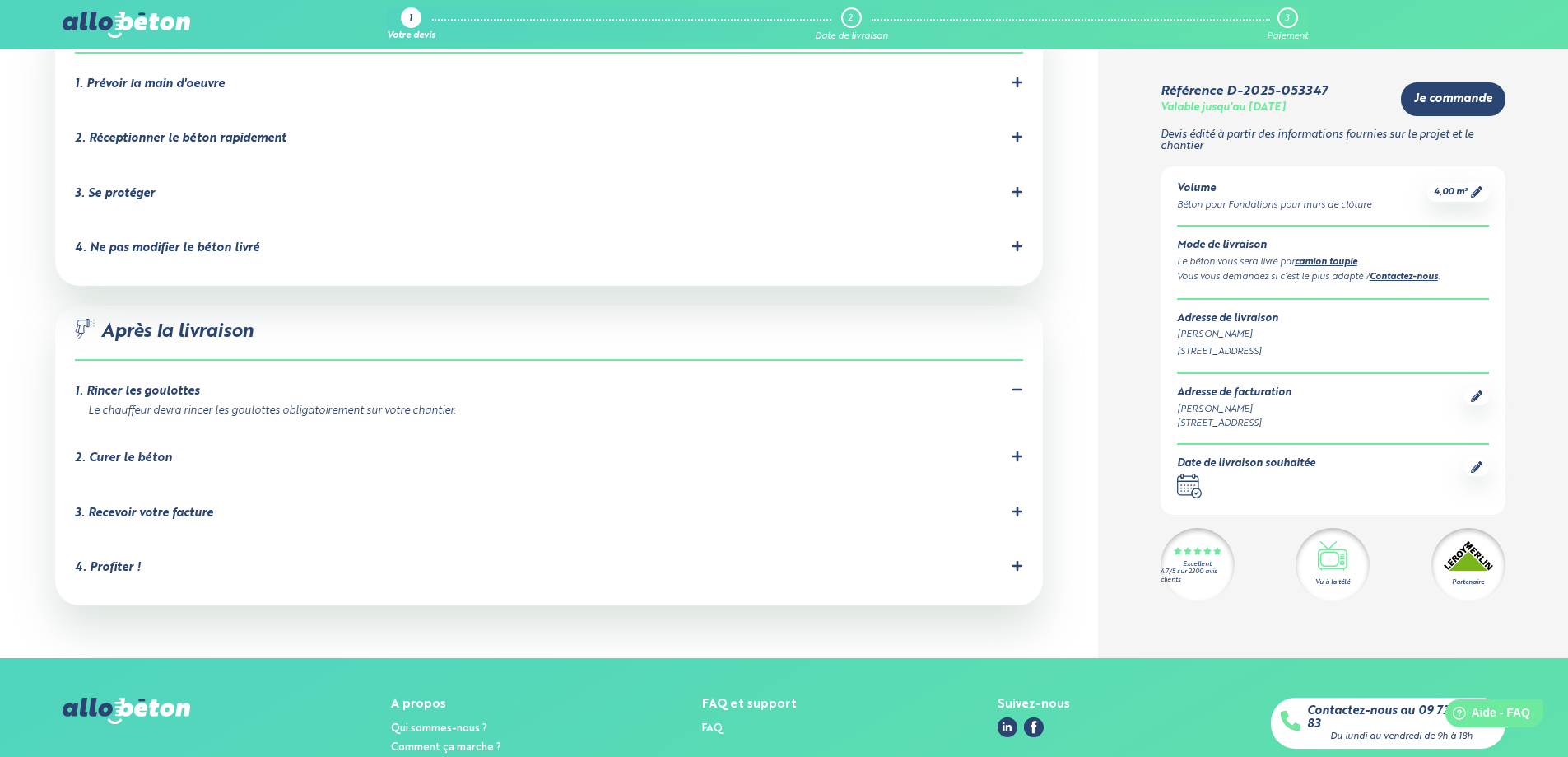
drag, startPoint x: 833, startPoint y: 421, endPoint x: 594, endPoint y: 420, distance: 239.0
click at [594, 434] on li "2. Curer le béton C'est important pour éviter les fissures dues à un séchage tr…" at bounding box center [548, 461] width 948 height 55
click at [692, 434] on li "2. Curer le béton C'est important pour éviter les fissures dues à un séchage tr…" at bounding box center [548, 461] width 948 height 55
click at [754, 451] on div "2. Curer le béton" at bounding box center [548, 459] width 948 height 16
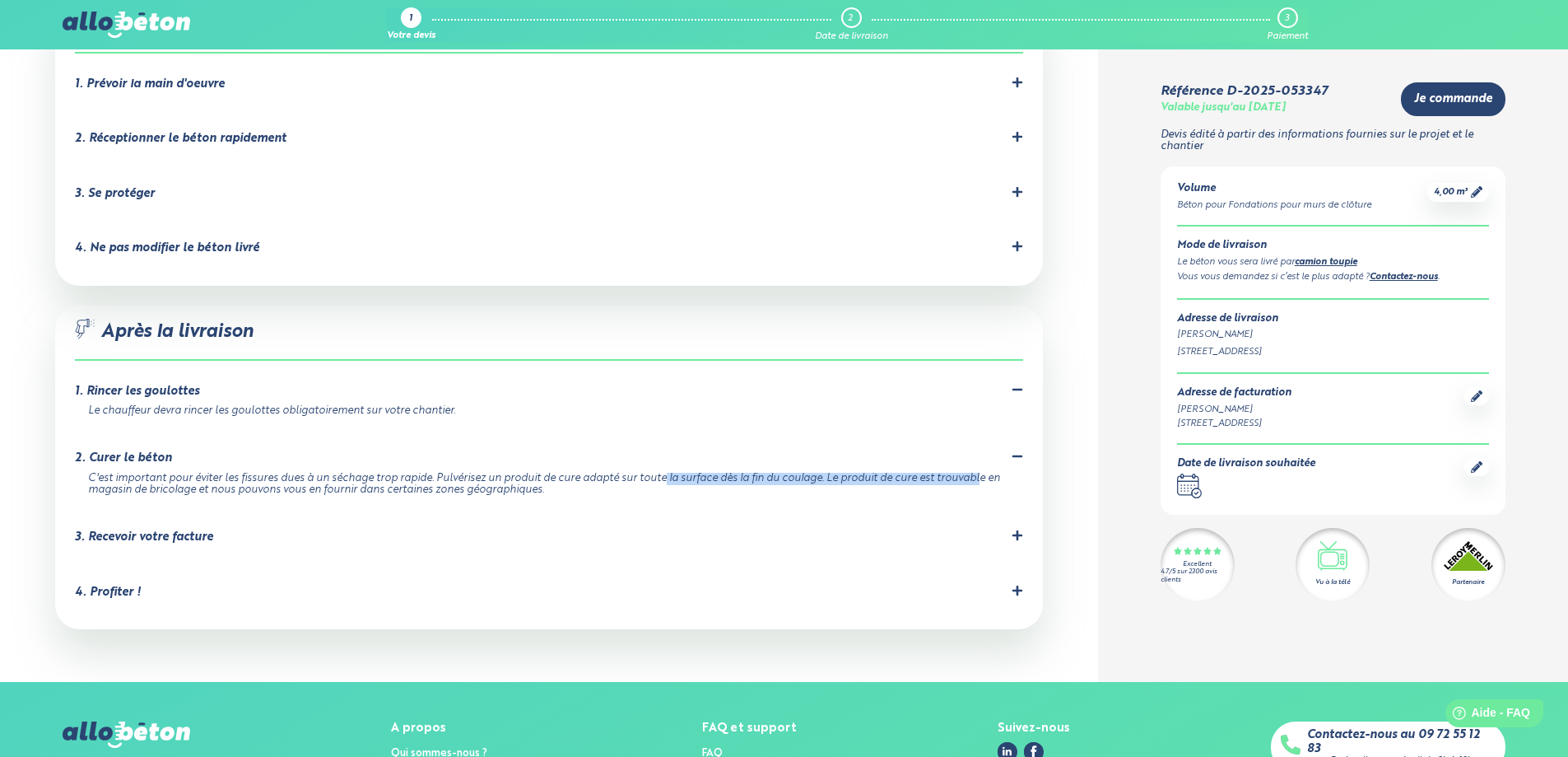
scroll to position [1399, 0]
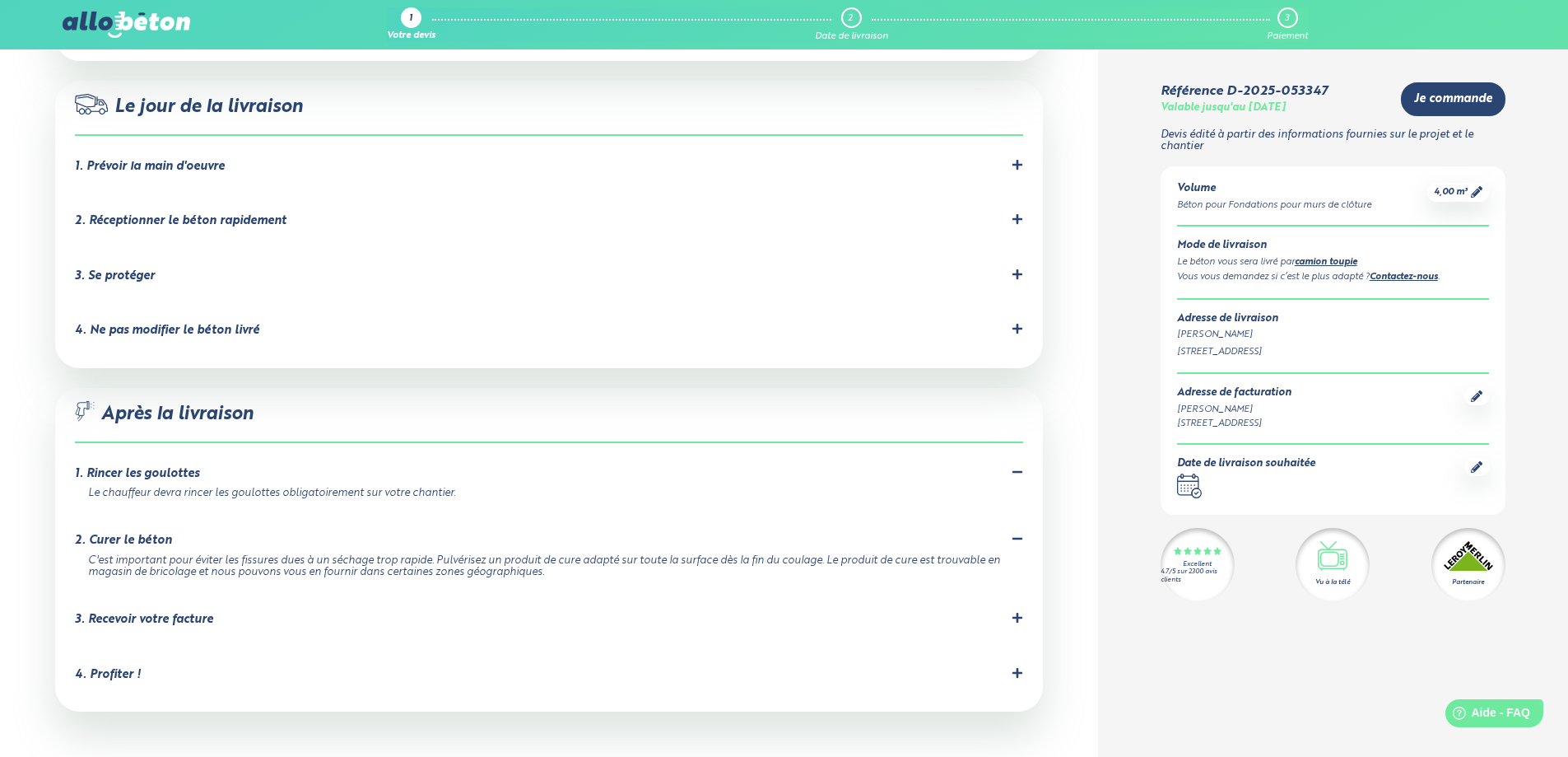
click at [275, 322] on div "4. Ne pas modifier le béton livré" at bounding box center [548, 330] width 948 height 16
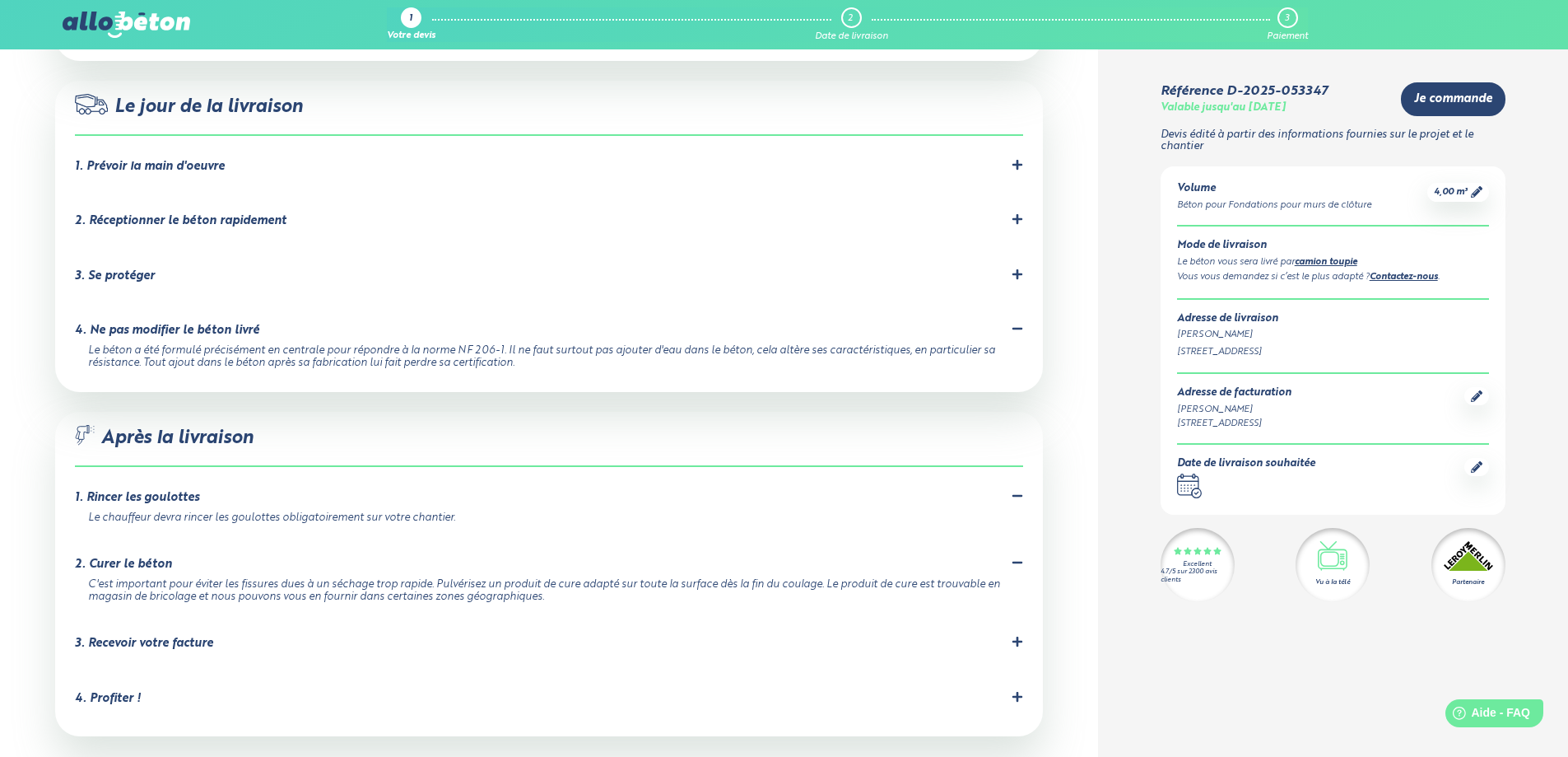
click at [221, 252] on li "3. Se protéger Prévoyez les équipements de protection nécessaires pour éviter t…" at bounding box center [548, 280] width 948 height 55
click at [221, 268] on div "3. Se protéger" at bounding box center [548, 276] width 948 height 16
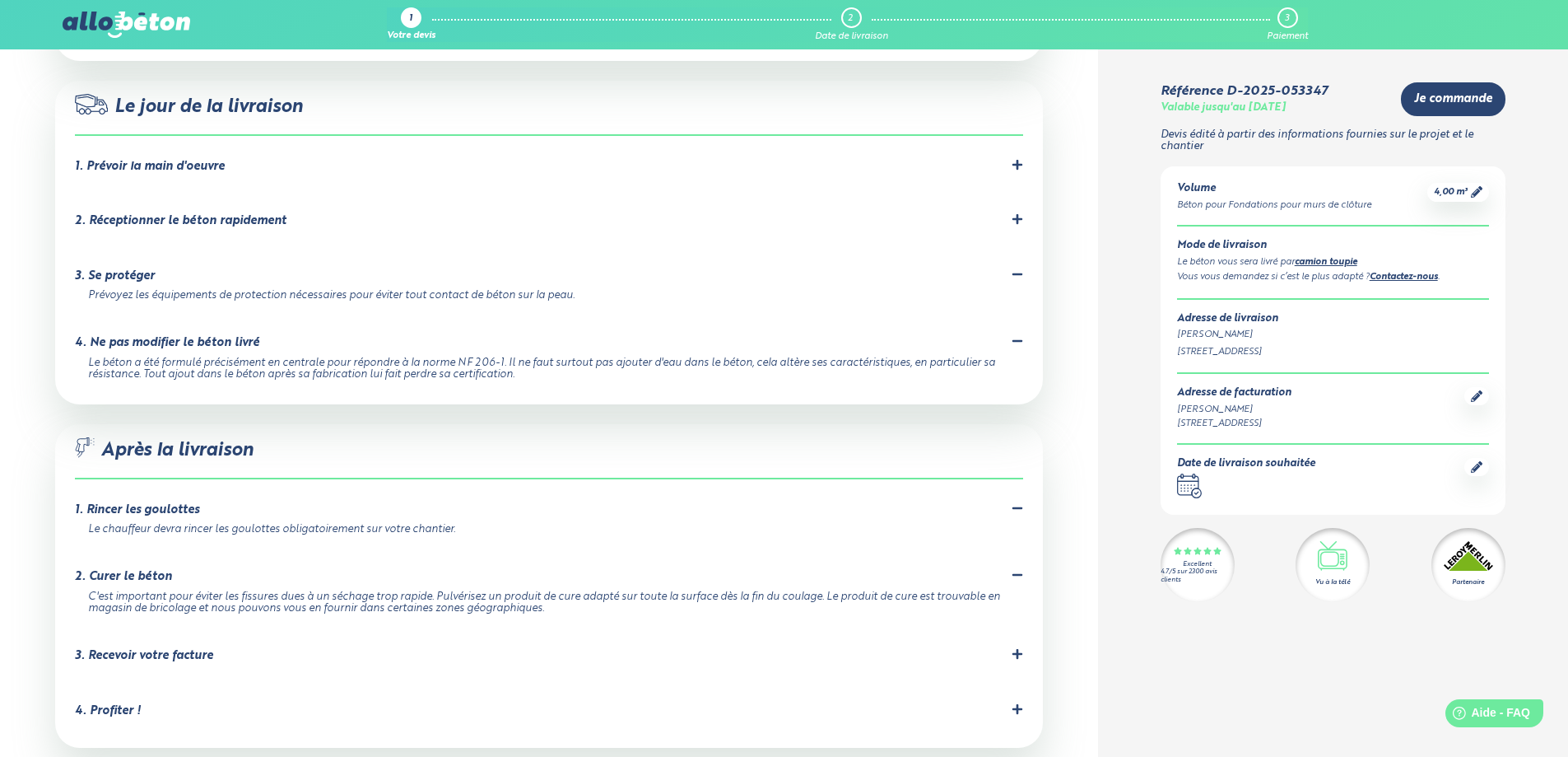
click at [240, 214] on div "2. Réceptionner le béton rapidement" at bounding box center [181, 221] width 212 height 14
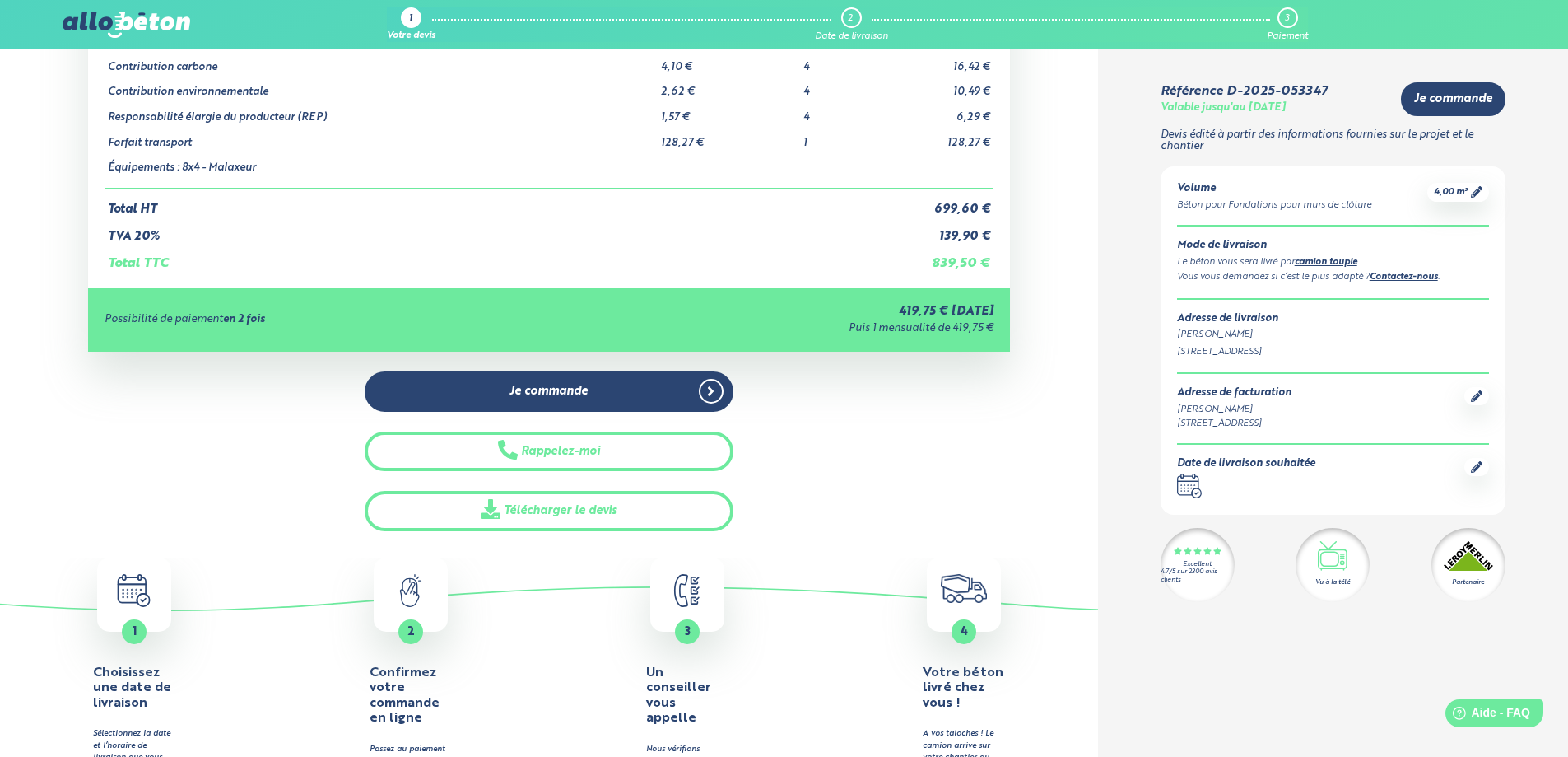
scroll to position [0, 0]
